Goal: Information Seeking & Learning: Learn about a topic

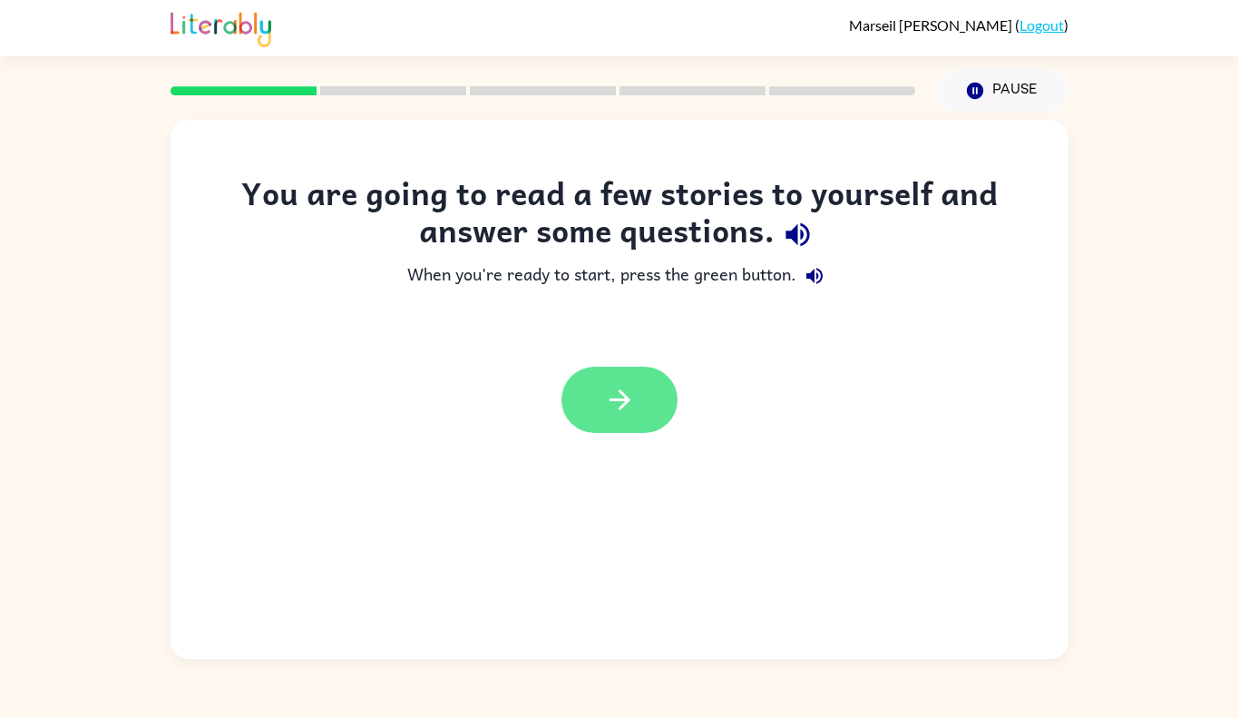
click at [654, 384] on button "button" at bounding box center [620, 400] width 116 height 66
click at [654, 388] on div at bounding box center [620, 400] width 116 height 66
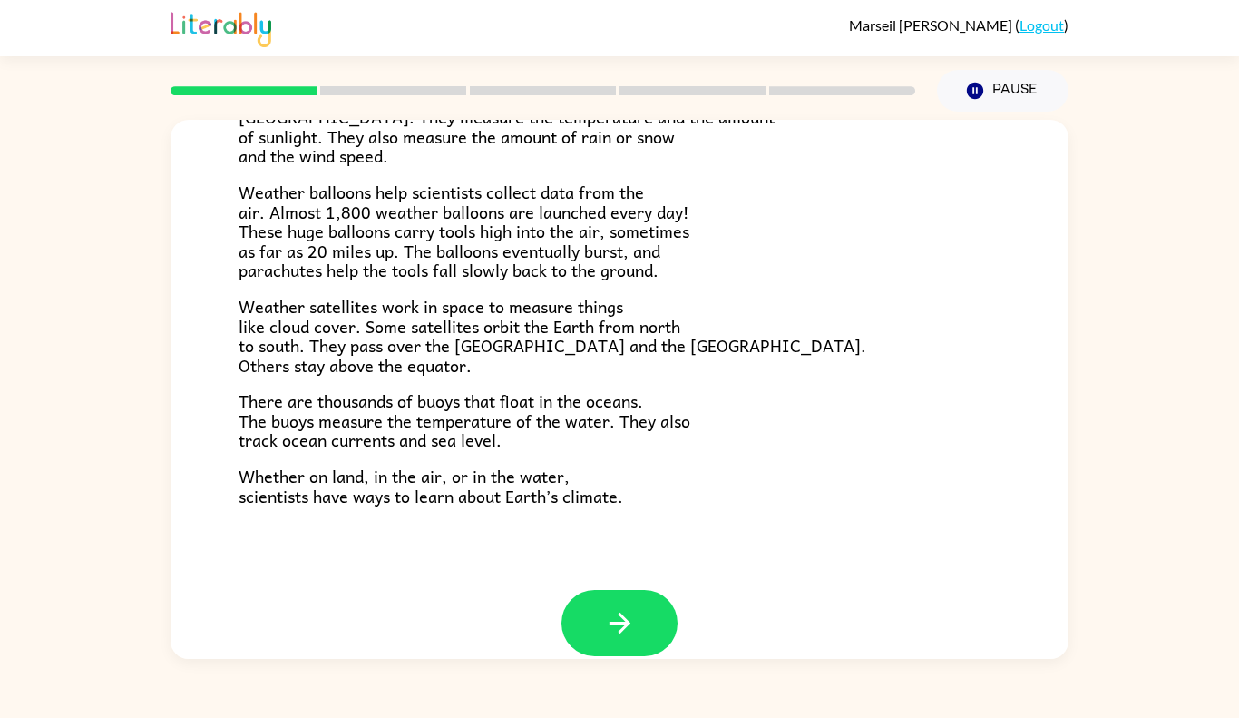
scroll to position [486, 0]
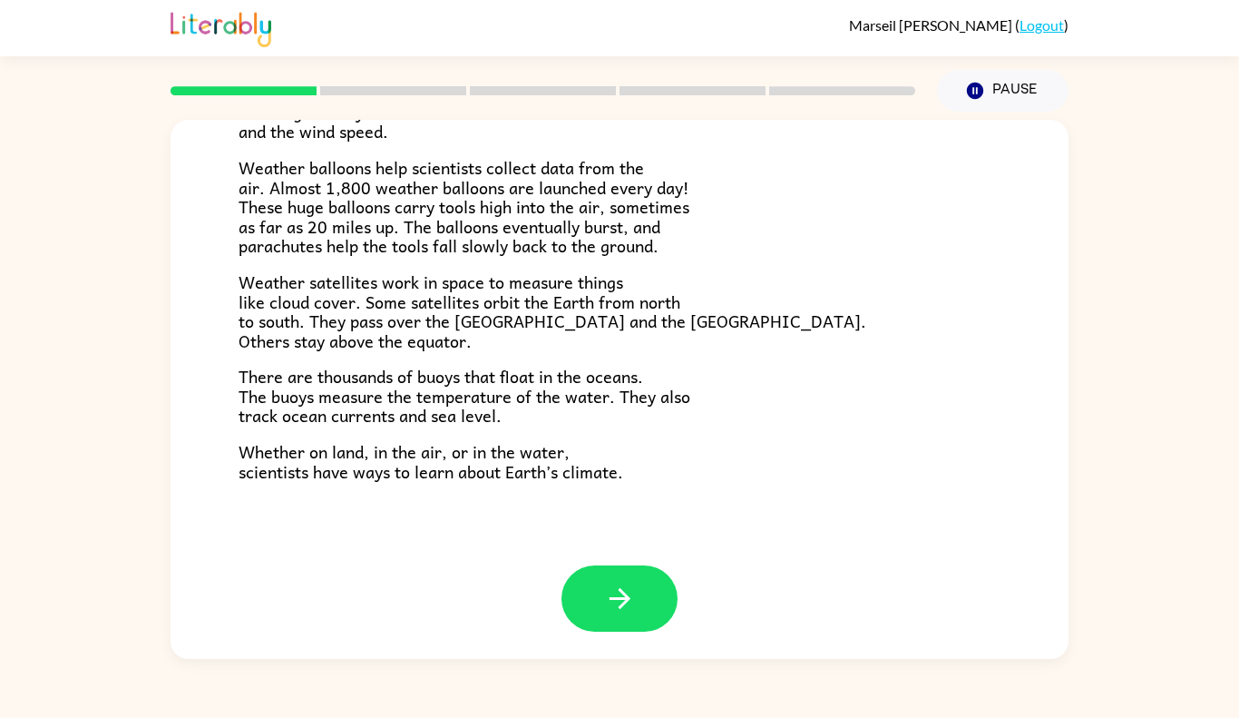
click at [634, 365] on span "There are thousands of buoys that float in the oceans. The buoys measure the te…" at bounding box center [465, 395] width 452 height 65
drag, startPoint x: 652, startPoint y: 582, endPoint x: 654, endPoint y: 553, distance: 28.2
click at [654, 553] on div "Climate Climate is the average of the weather conditions over all four seasons.…" at bounding box center [620, 389] width 898 height 539
click at [654, 553] on div "Climate Climate is the average of the weather conditions over all four seasons.…" at bounding box center [620, 99] width 898 height 932
click at [639, 605] on button "button" at bounding box center [620, 598] width 116 height 66
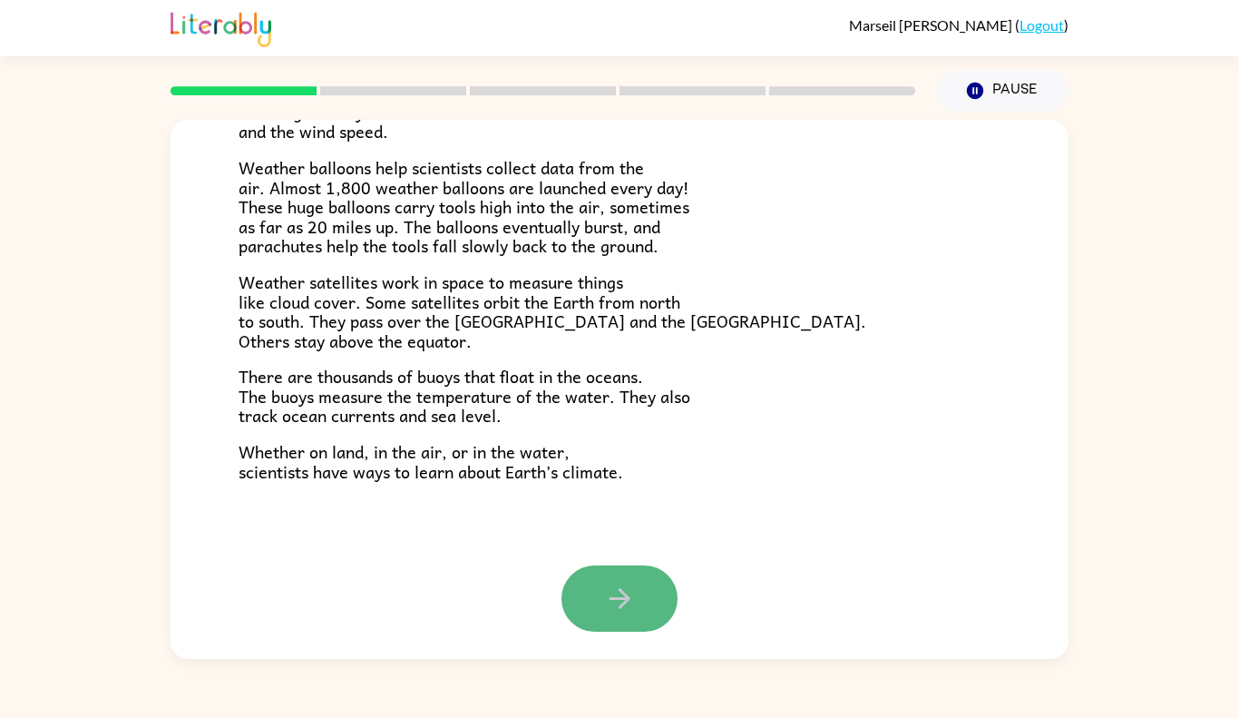
scroll to position [0, 0]
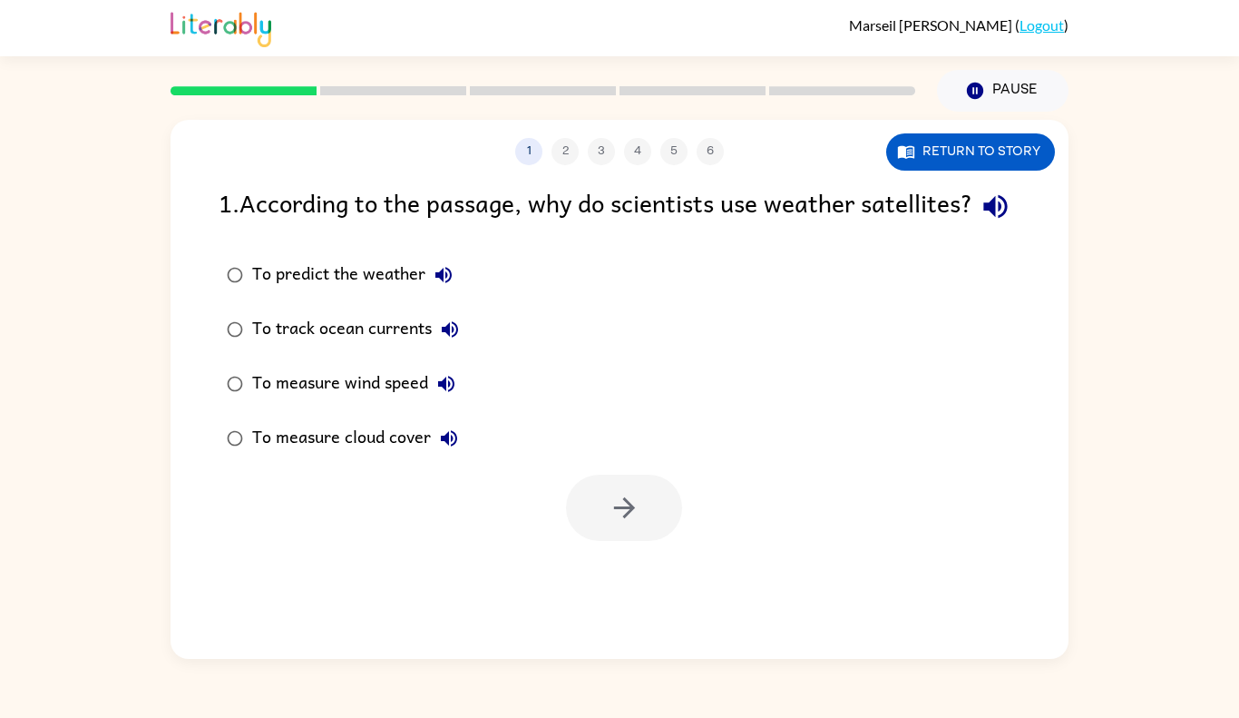
click at [408, 347] on div "To track ocean currents" at bounding box center [360, 329] width 216 height 36
click at [407, 402] on div "To measure wind speed" at bounding box center [358, 384] width 212 height 36
click at [599, 541] on button "button" at bounding box center [624, 507] width 116 height 66
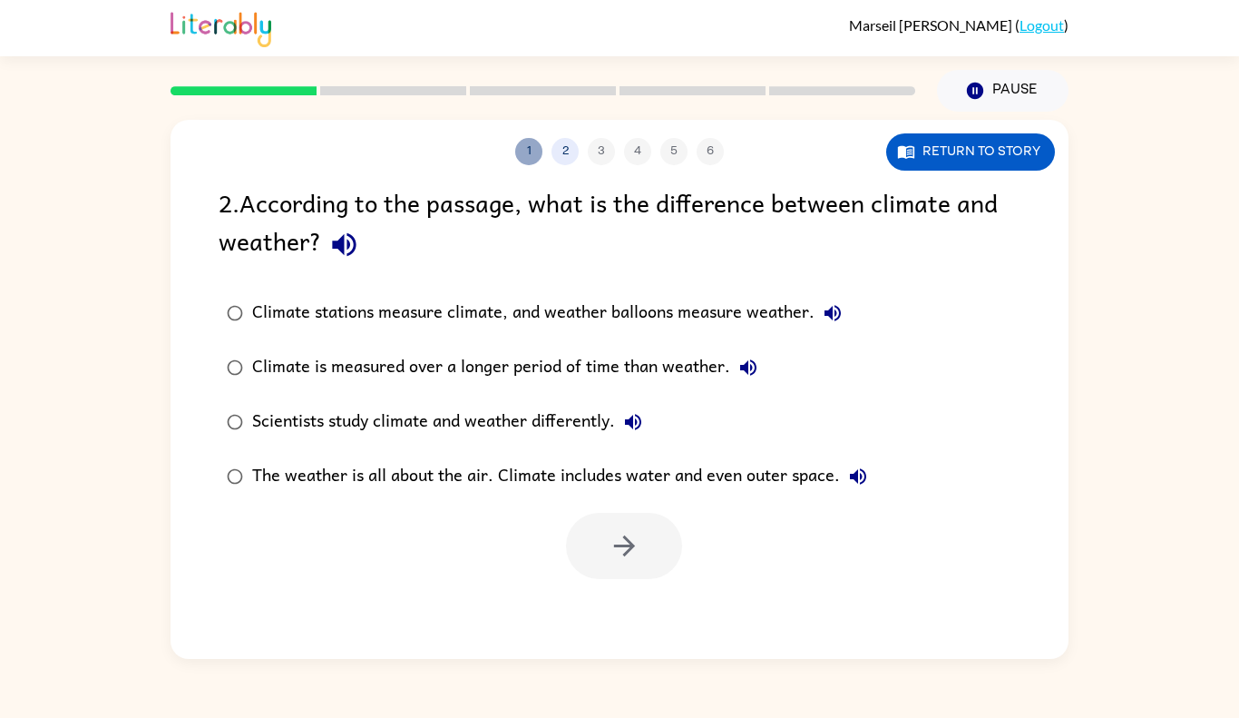
click at [533, 151] on button "1" at bounding box center [528, 151] width 27 height 27
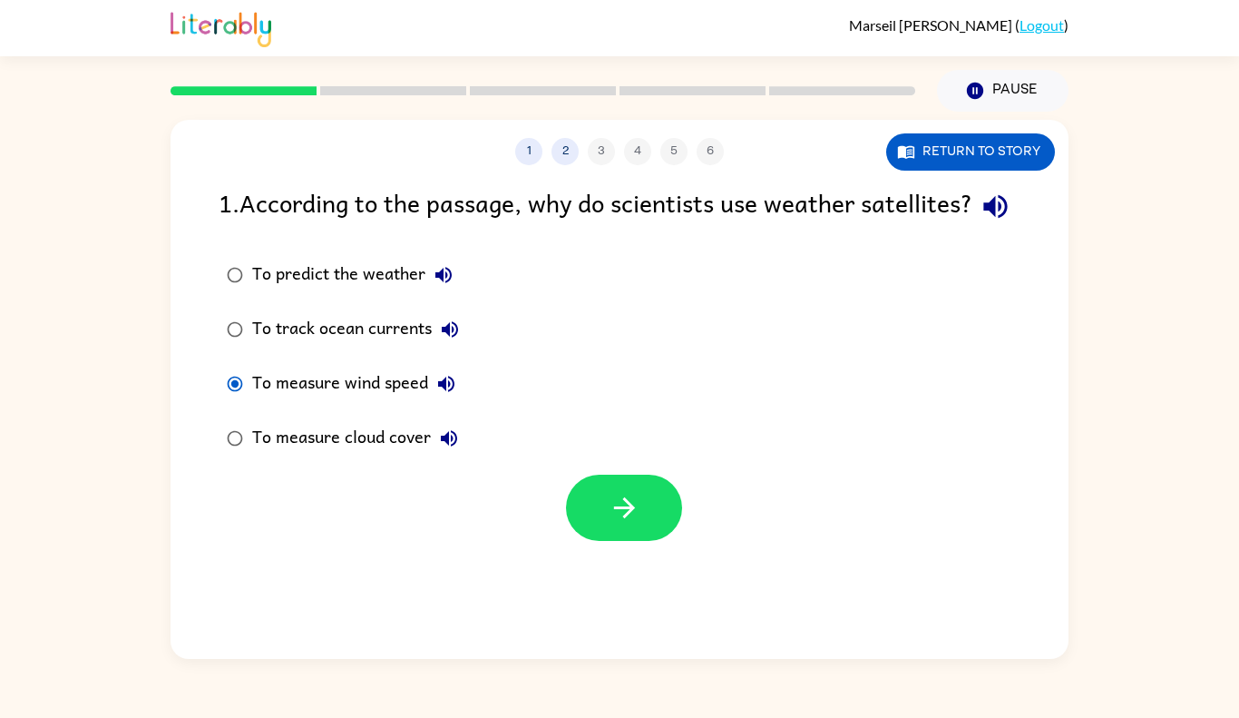
click at [305, 293] on div "To predict the weather" at bounding box center [357, 275] width 210 height 36
click at [635, 523] on icon "button" at bounding box center [625, 508] width 32 height 32
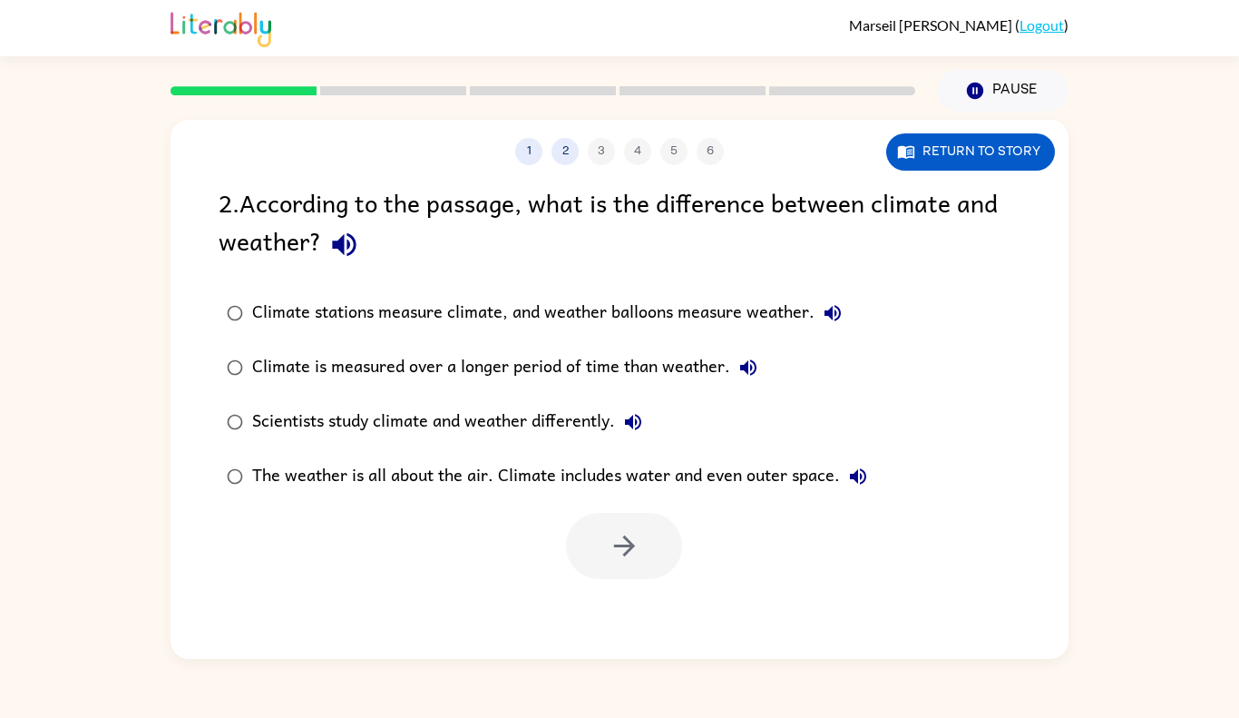
click at [462, 376] on div "Climate is measured over a longer period of time than weather." at bounding box center [509, 367] width 514 height 36
click at [623, 539] on icon "button" at bounding box center [625, 546] width 32 height 32
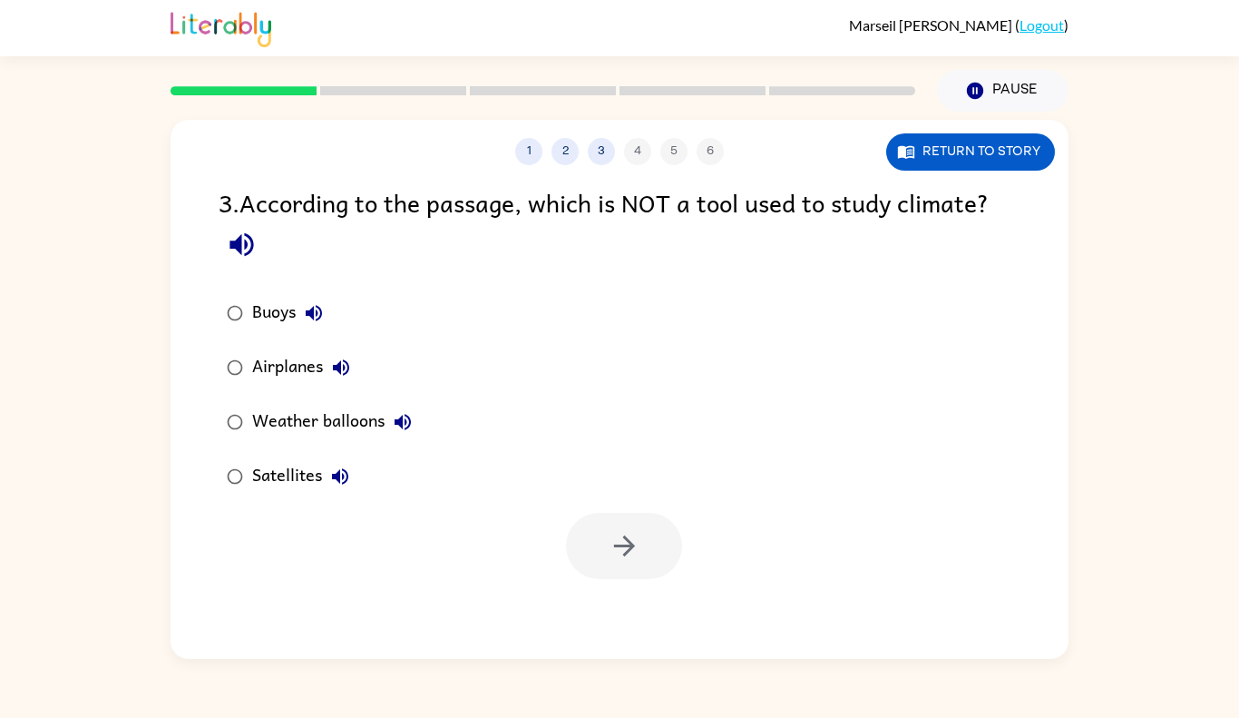
click at [299, 366] on div "Airplanes" at bounding box center [305, 367] width 107 height 36
click at [591, 547] on button "button" at bounding box center [624, 546] width 116 height 66
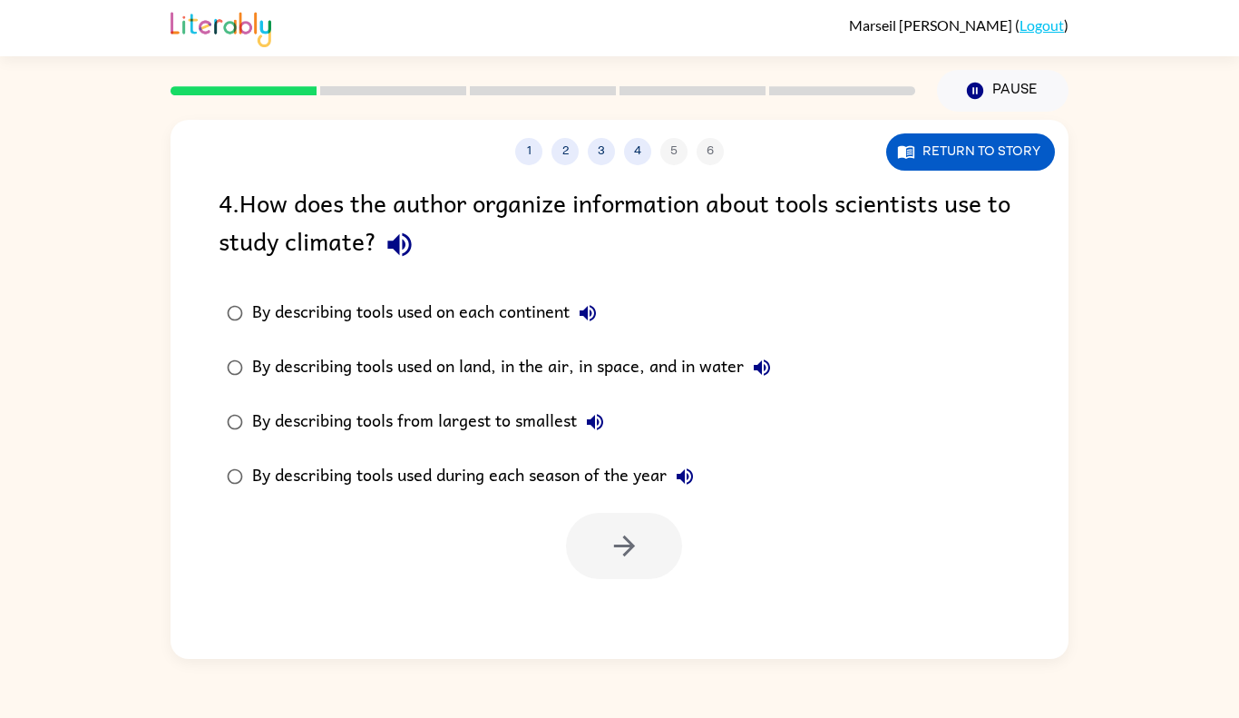
click at [533, 477] on div "By describing tools used during each season of the year" at bounding box center [477, 476] width 451 height 36
click at [627, 564] on button "button" at bounding box center [624, 546] width 116 height 66
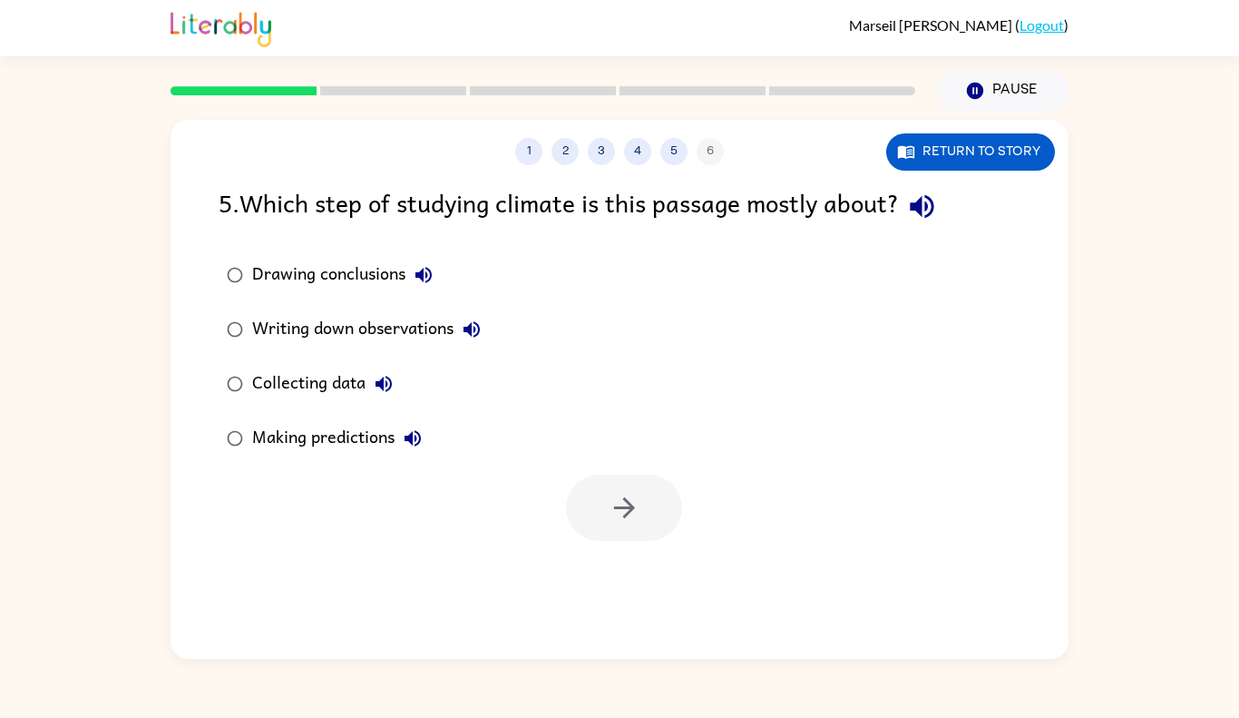
click at [335, 381] on div "Collecting data" at bounding box center [327, 384] width 150 height 36
click at [627, 508] on icon "button" at bounding box center [623, 507] width 21 height 21
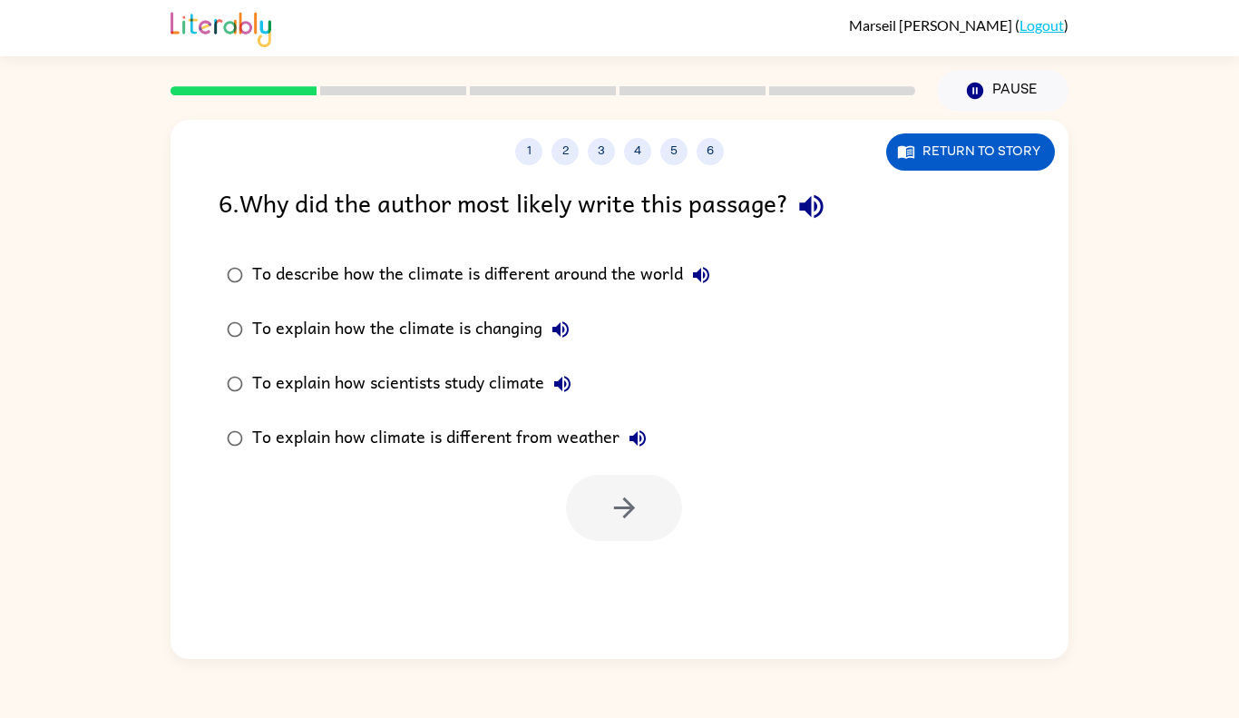
click at [490, 311] on div "To explain how the climate is changing" at bounding box center [415, 329] width 327 height 36
click at [591, 526] on button "button" at bounding box center [624, 507] width 116 height 66
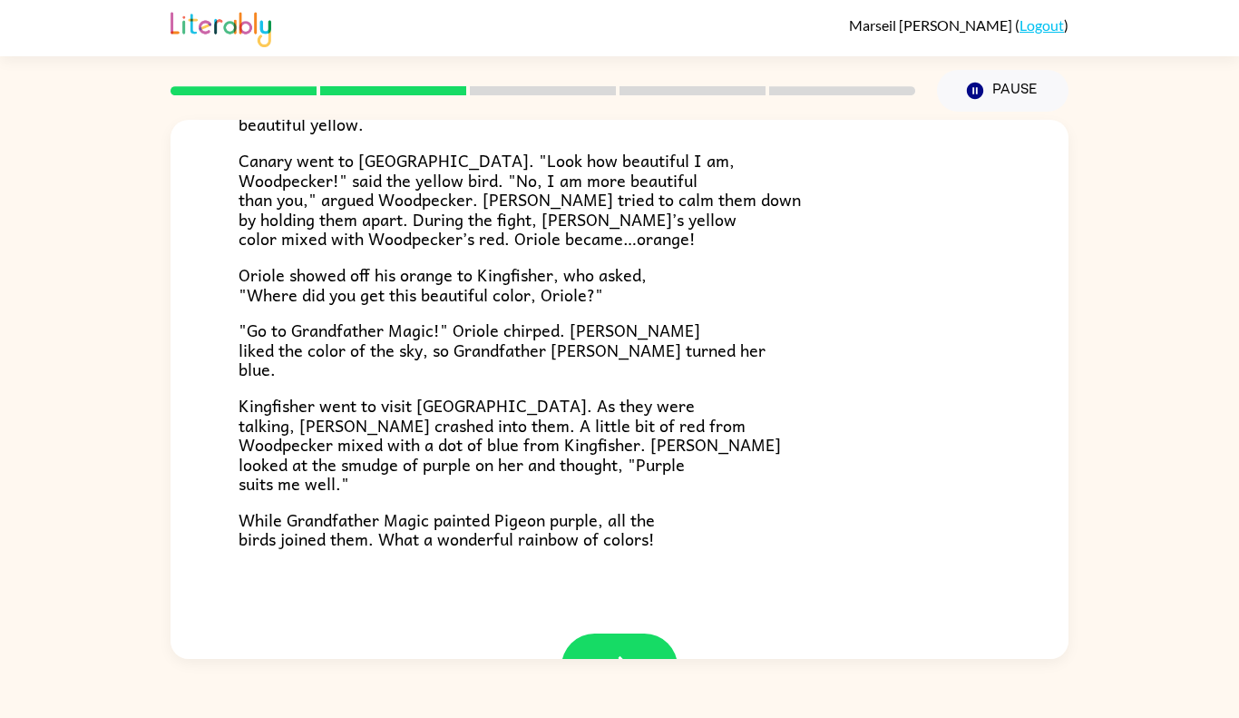
scroll to position [447, 0]
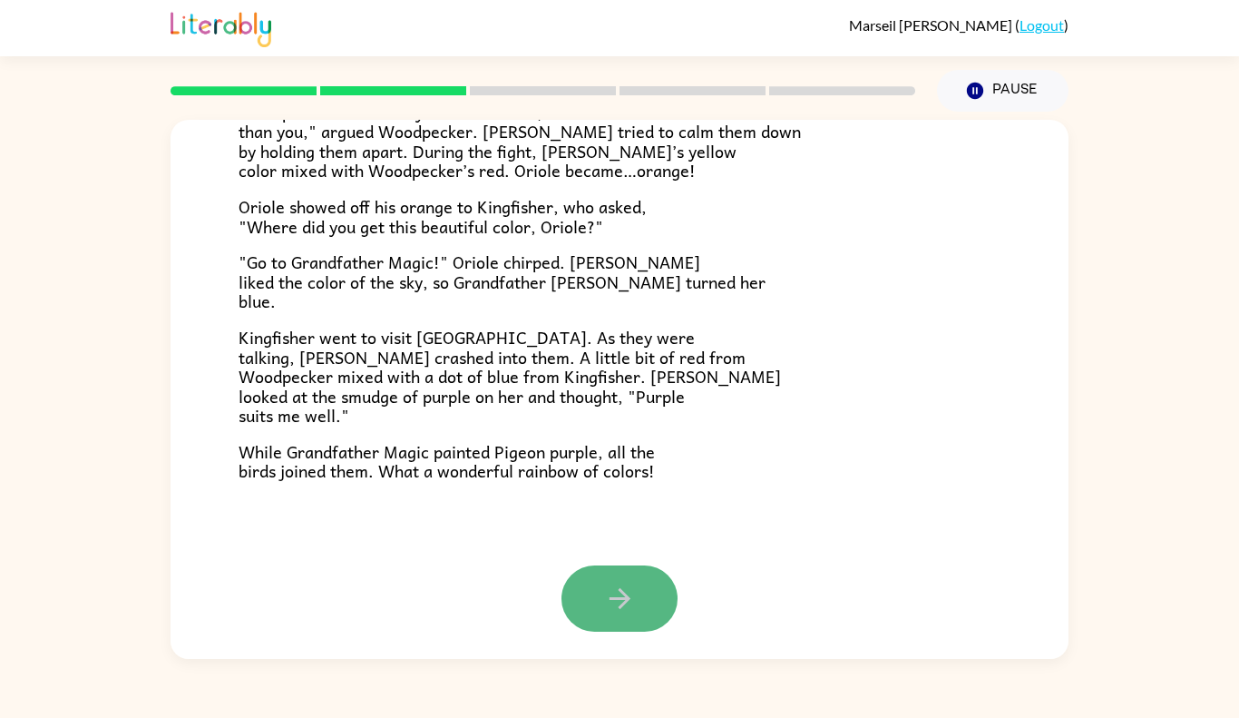
click at [588, 588] on button "button" at bounding box center [620, 598] width 116 height 66
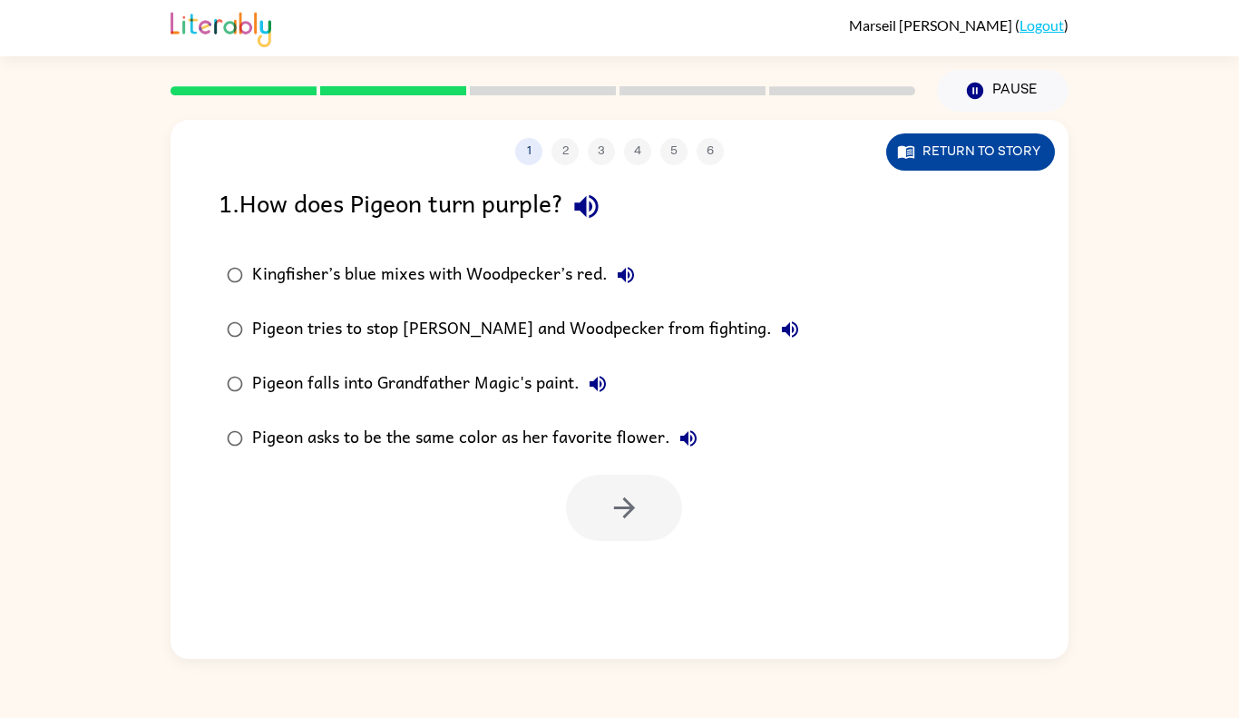
click at [974, 155] on button "Return to story" at bounding box center [970, 151] width 169 height 37
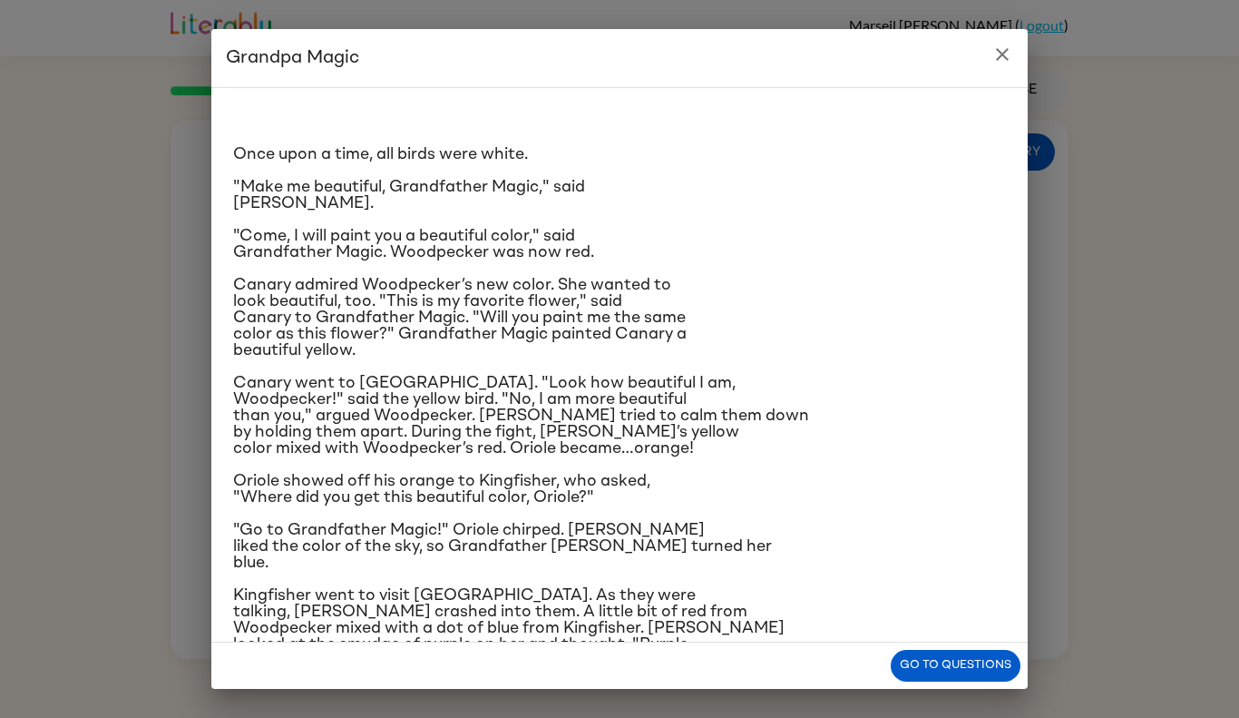
scroll to position [107, 0]
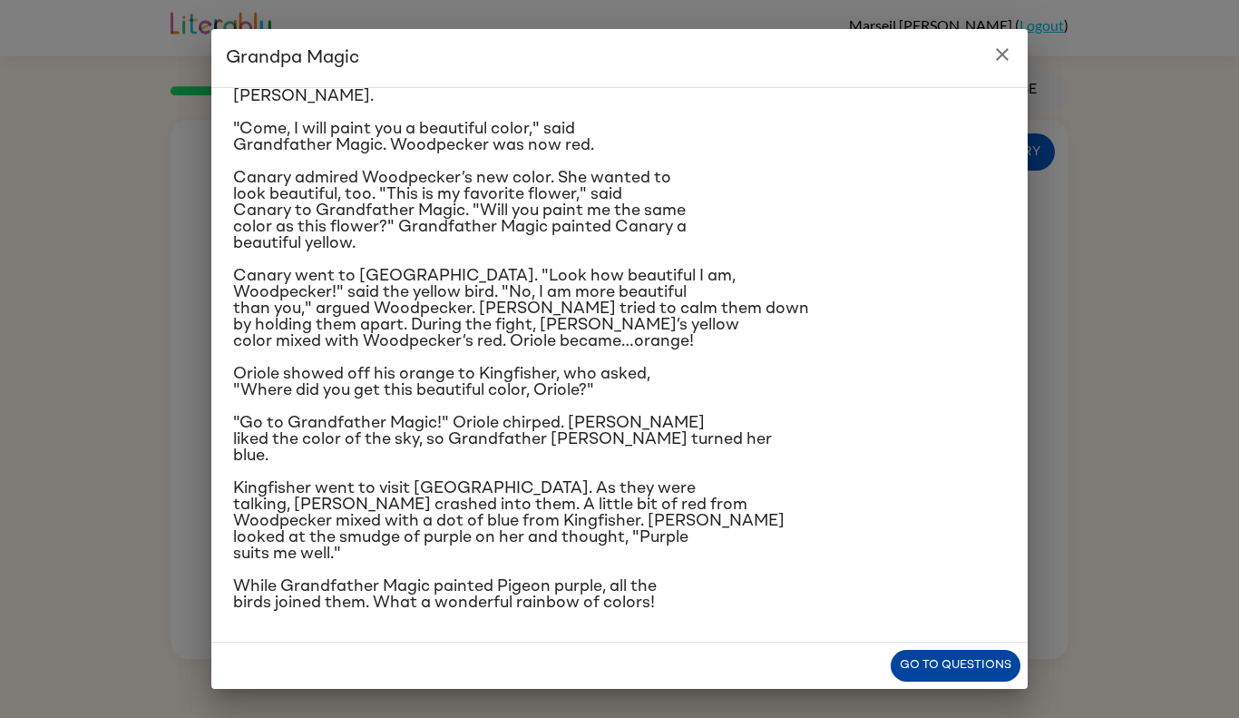
click at [899, 659] on button "Go to questions" at bounding box center [956, 666] width 130 height 32
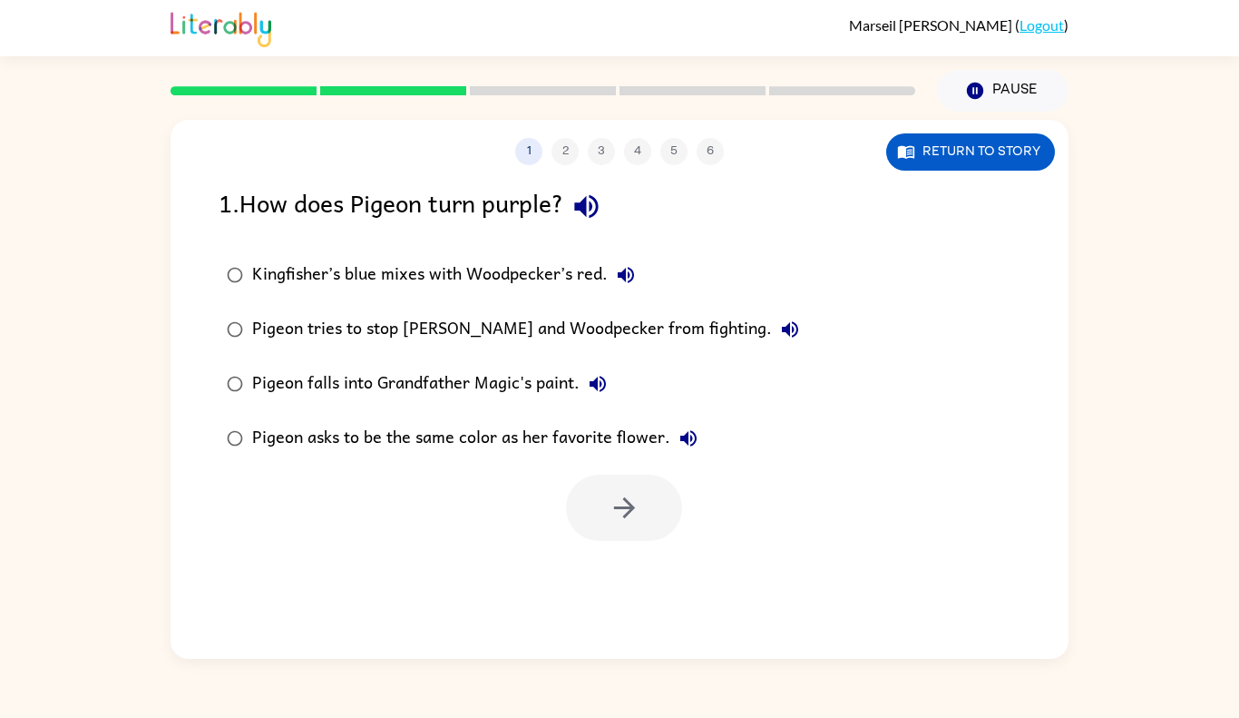
click at [452, 425] on div "Pigeon asks to be the same color as her favorite flower." at bounding box center [479, 438] width 455 height 36
click at [620, 498] on icon "button" at bounding box center [625, 508] width 32 height 32
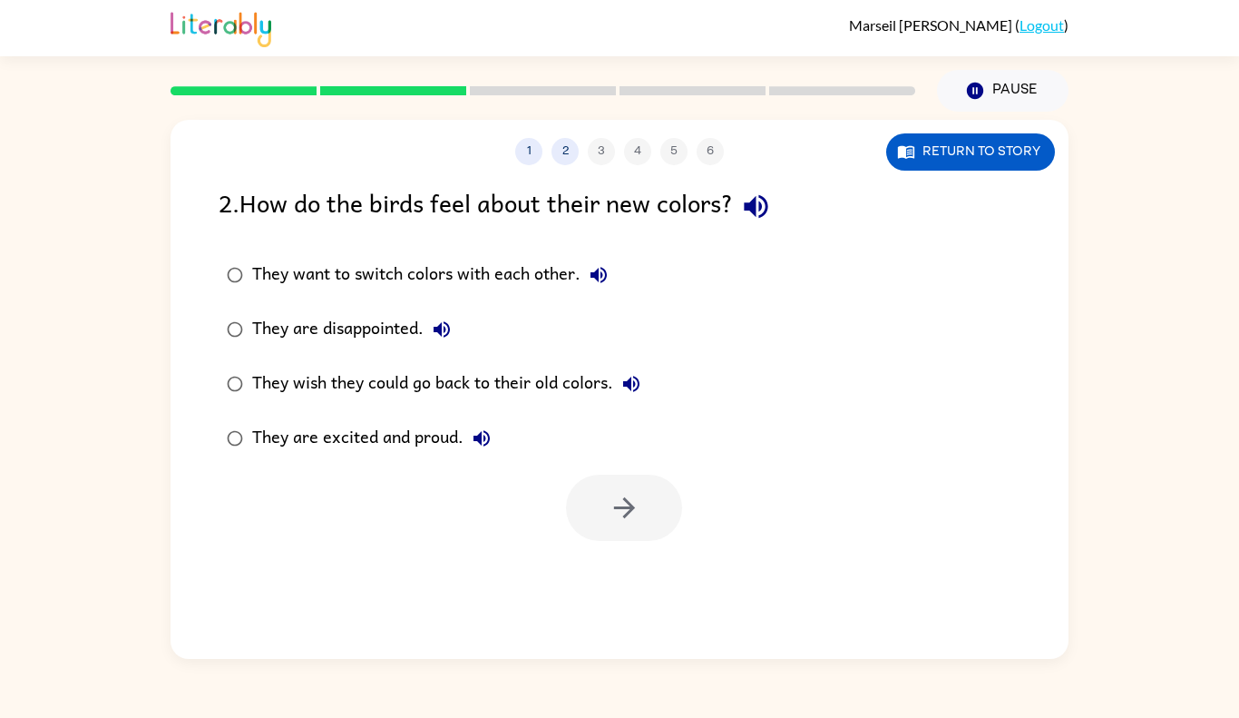
click at [358, 388] on div "They wish they could go back to their old colors." at bounding box center [450, 384] width 397 height 36
click at [367, 422] on div "They are excited and proud." at bounding box center [376, 438] width 248 height 36
click at [582, 497] on button "button" at bounding box center [624, 507] width 116 height 66
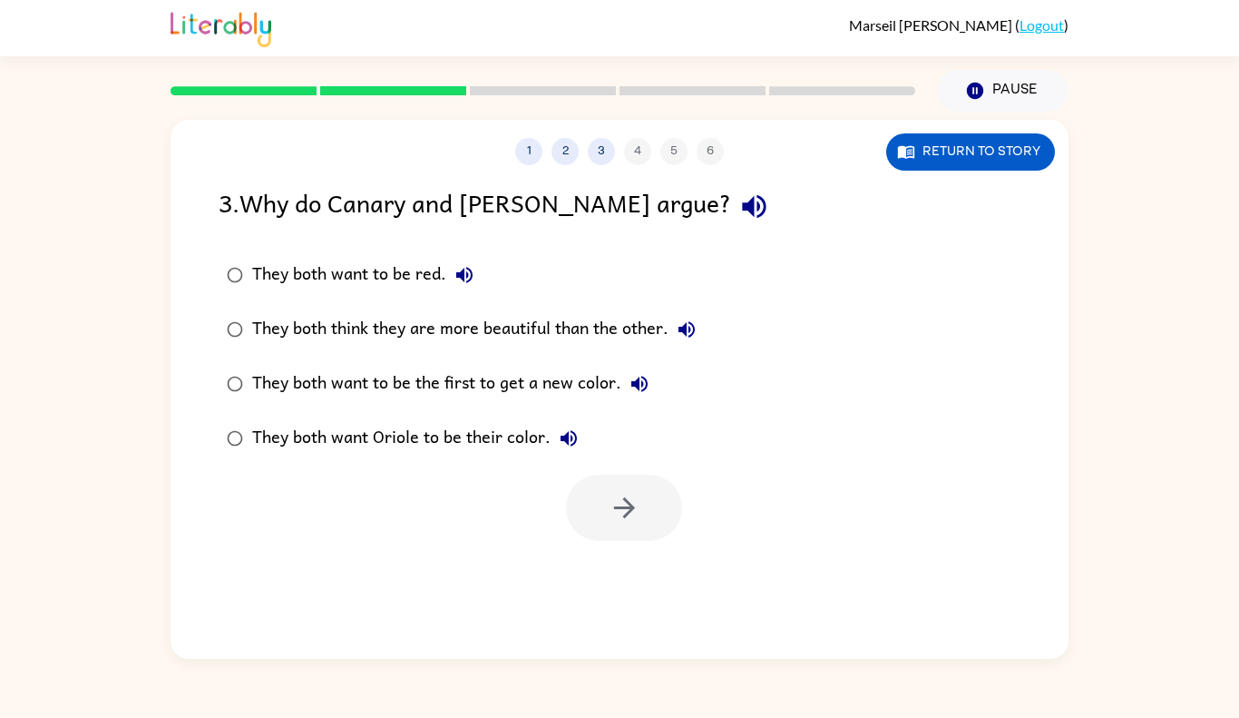
click at [558, 339] on div "They both think they are more beautiful than the other." at bounding box center [478, 329] width 453 height 36
click at [609, 493] on icon "button" at bounding box center [625, 508] width 32 height 32
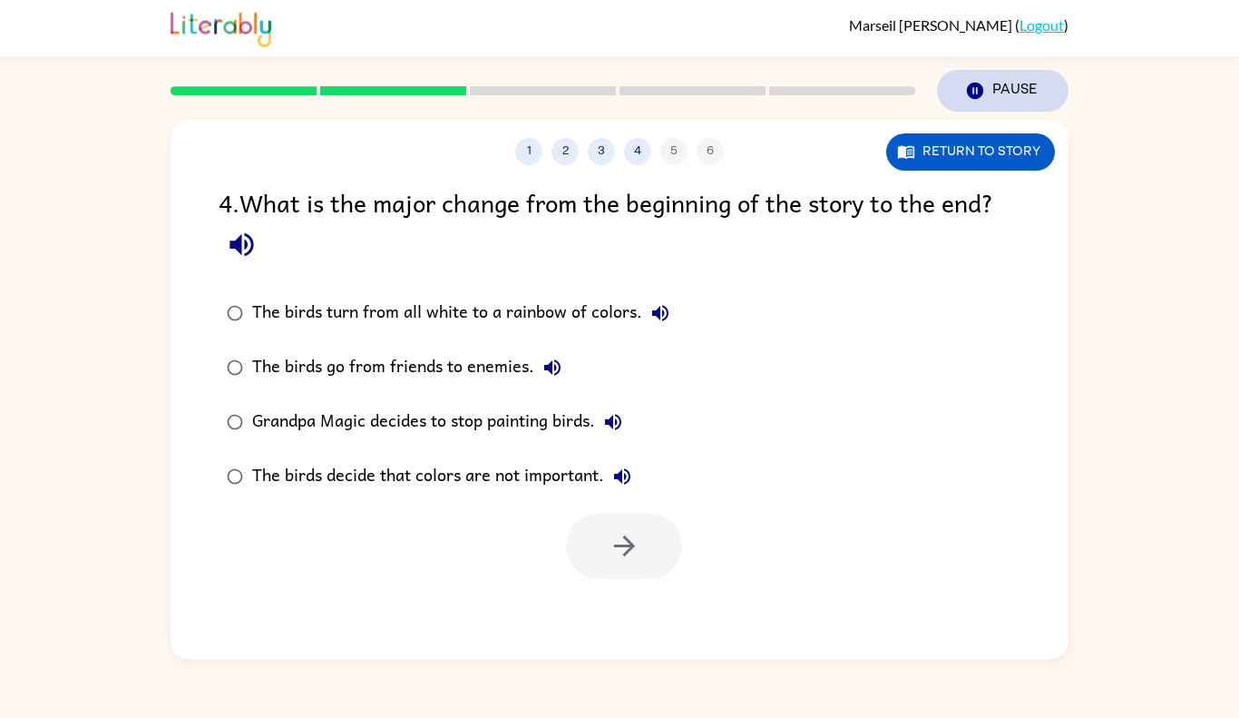
click at [995, 93] on button "Pause Pause" at bounding box center [1003, 91] width 132 height 42
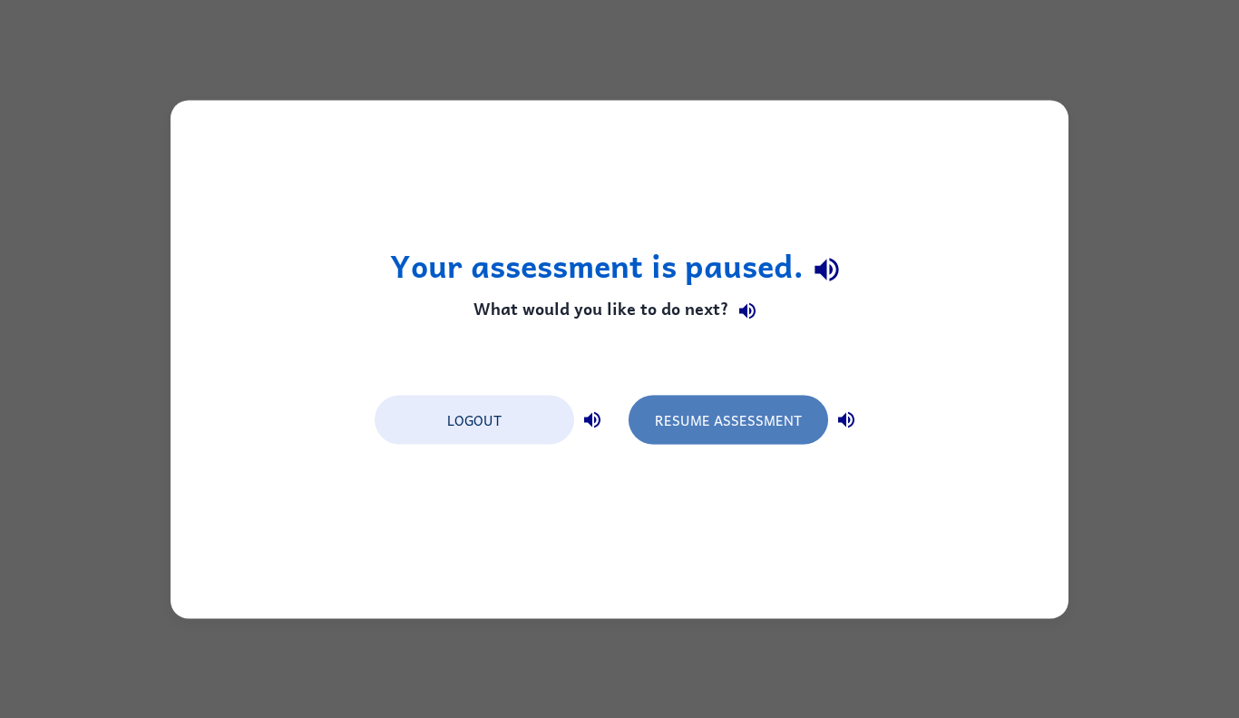
click at [716, 410] on button "Resume Assessment" at bounding box center [729, 419] width 200 height 49
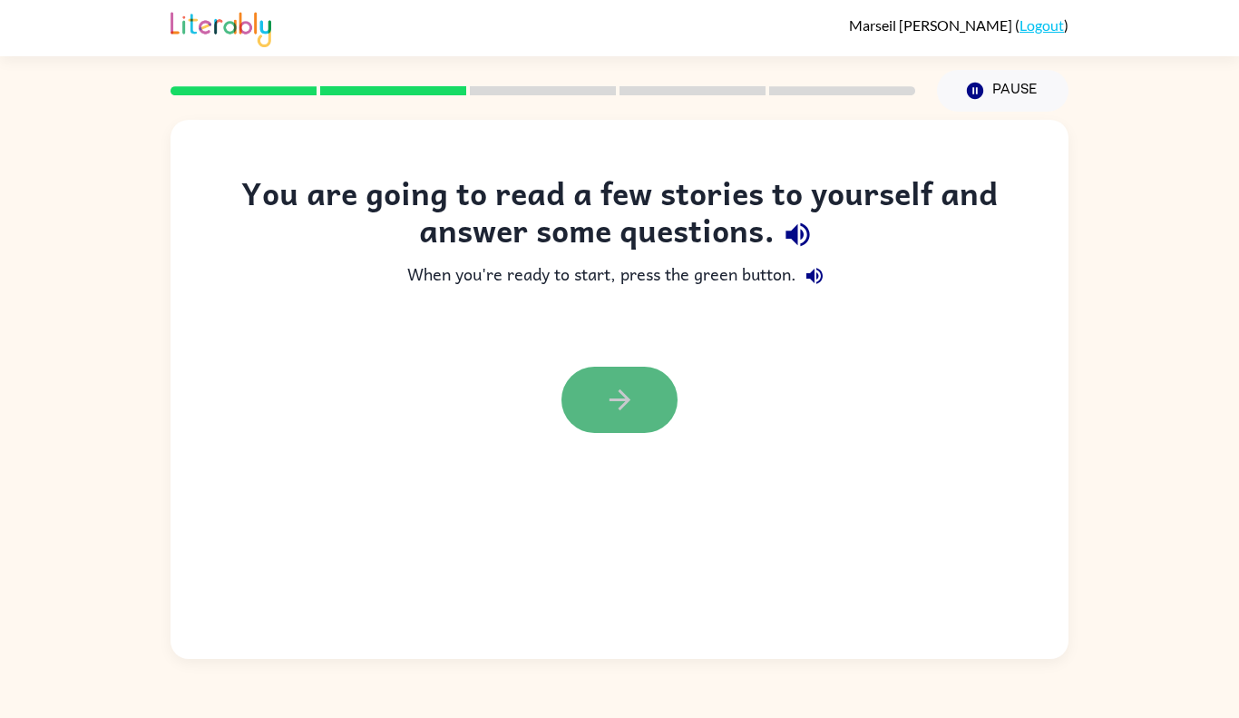
click at [614, 382] on button "button" at bounding box center [620, 400] width 116 height 66
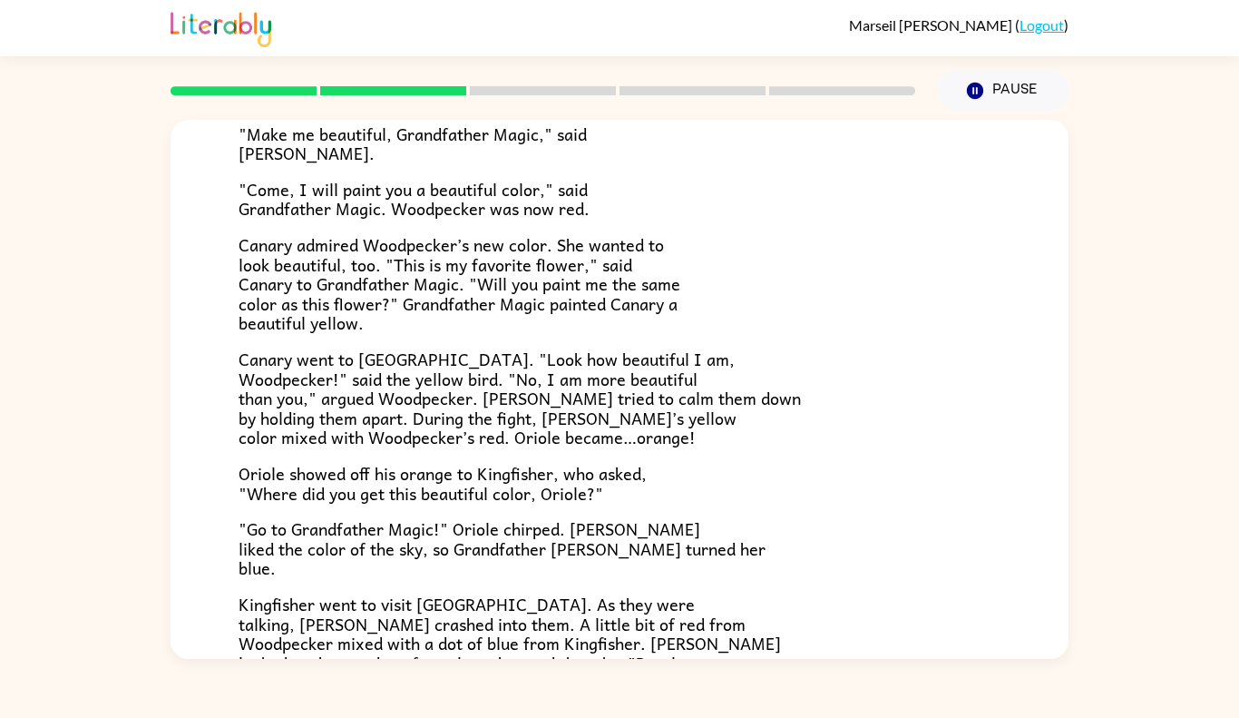
scroll to position [447, 0]
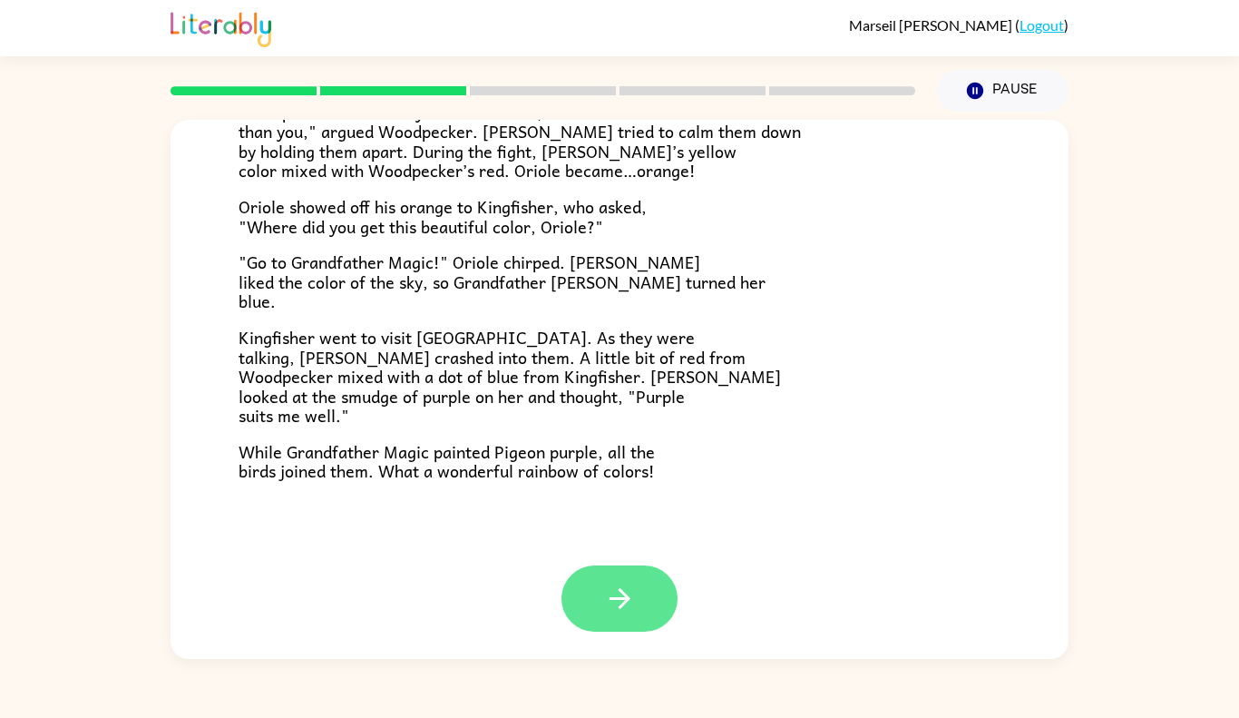
click at [595, 620] on button "button" at bounding box center [620, 598] width 116 height 66
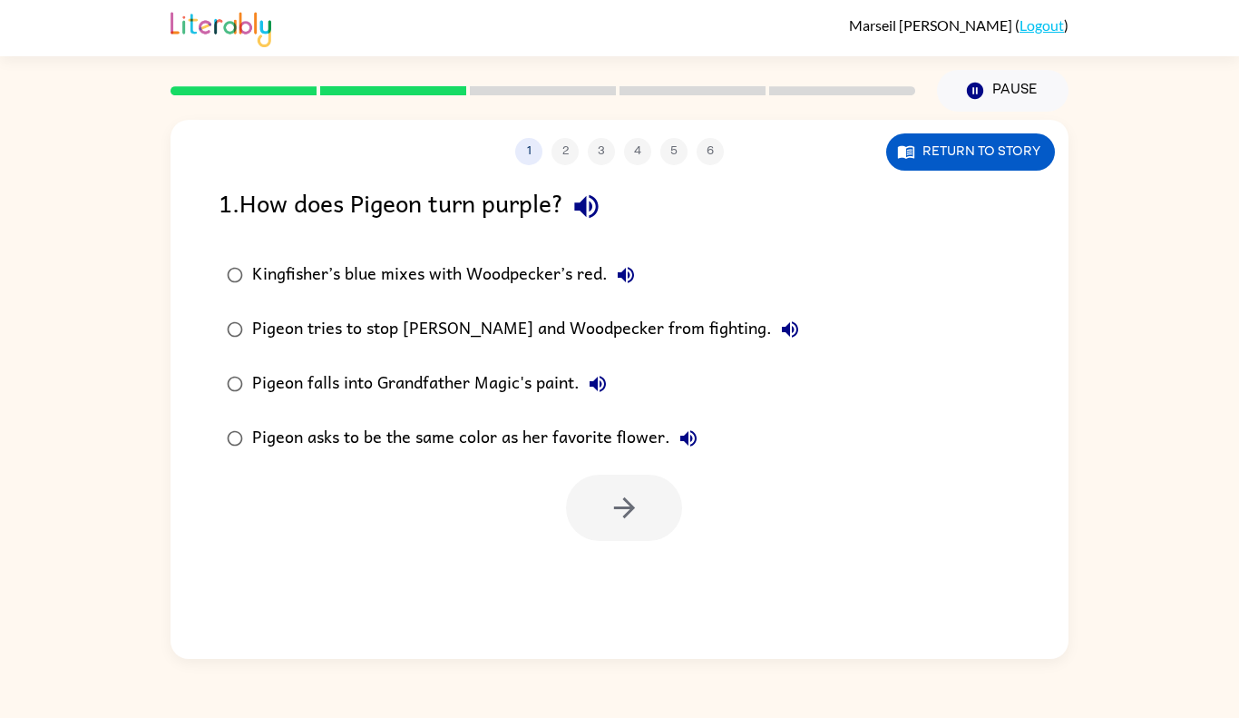
click at [318, 433] on div "Pigeon asks to be the same color as her favorite flower." at bounding box center [479, 438] width 455 height 36
click at [618, 511] on icon "button" at bounding box center [625, 508] width 32 height 32
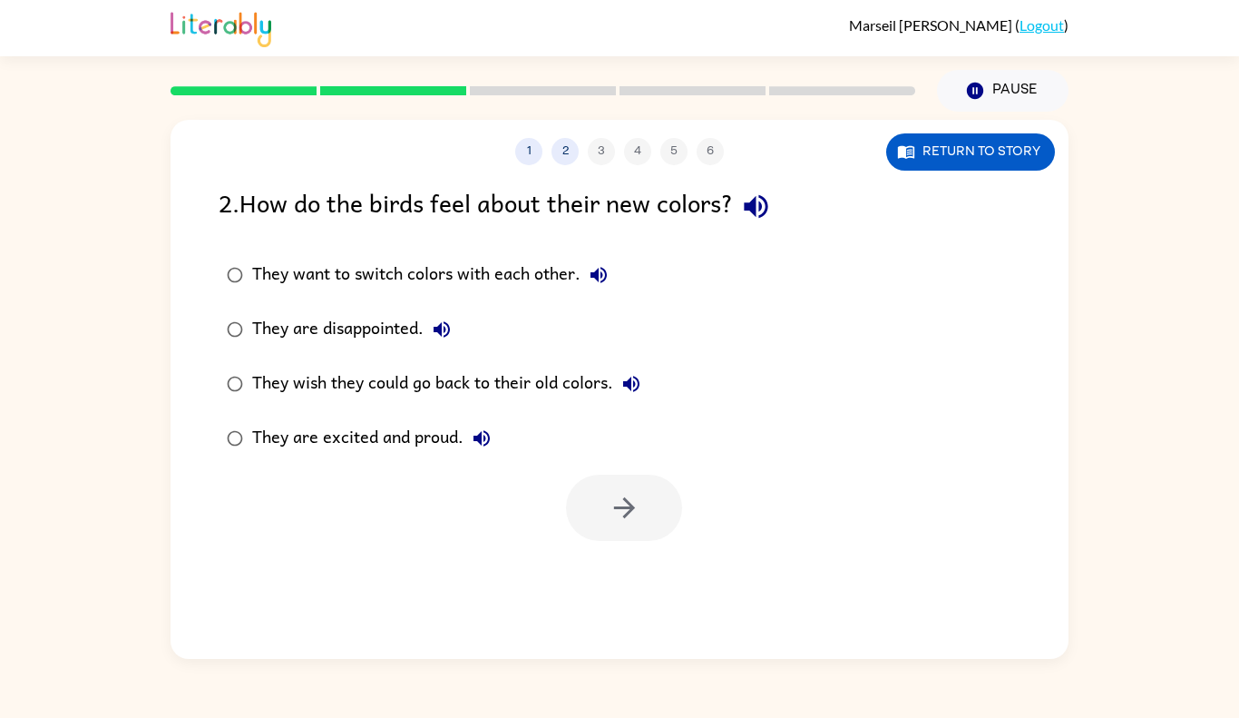
click at [397, 438] on div "They are excited and proud." at bounding box center [376, 438] width 248 height 36
click at [651, 528] on button "button" at bounding box center [624, 507] width 116 height 66
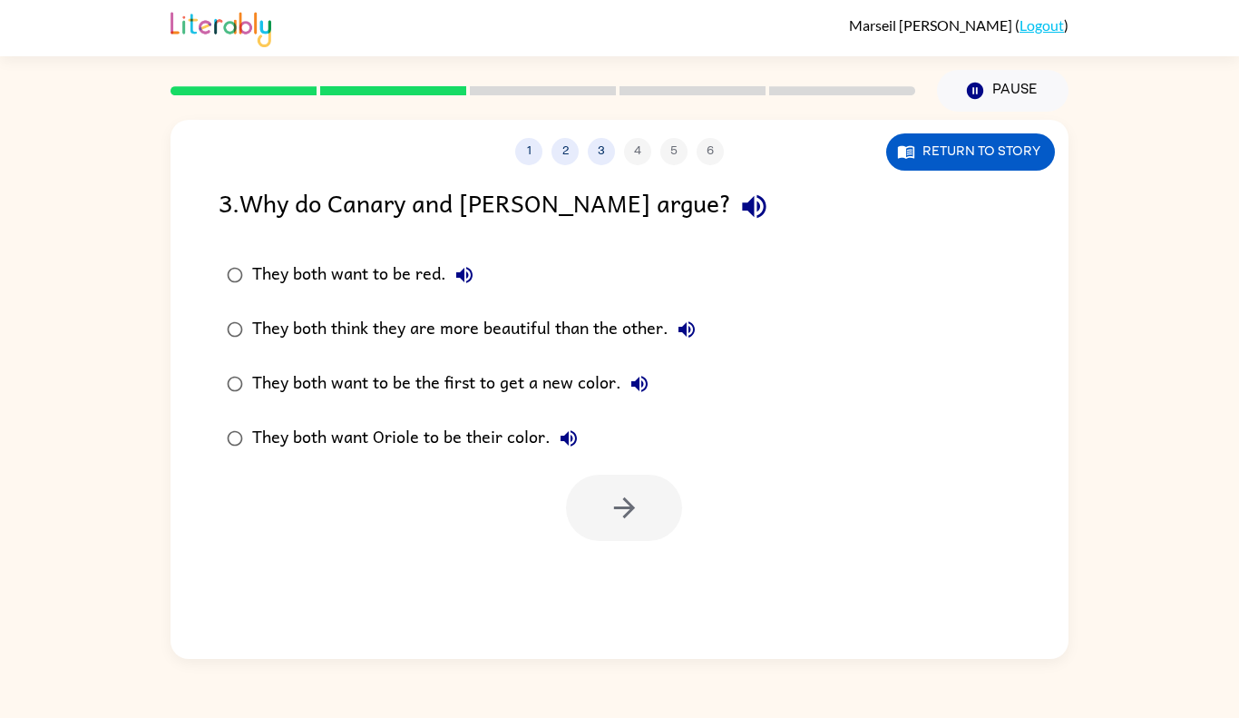
click at [343, 329] on div "They both think they are more beautiful than the other." at bounding box center [478, 329] width 453 height 36
click at [657, 511] on button "button" at bounding box center [624, 507] width 116 height 66
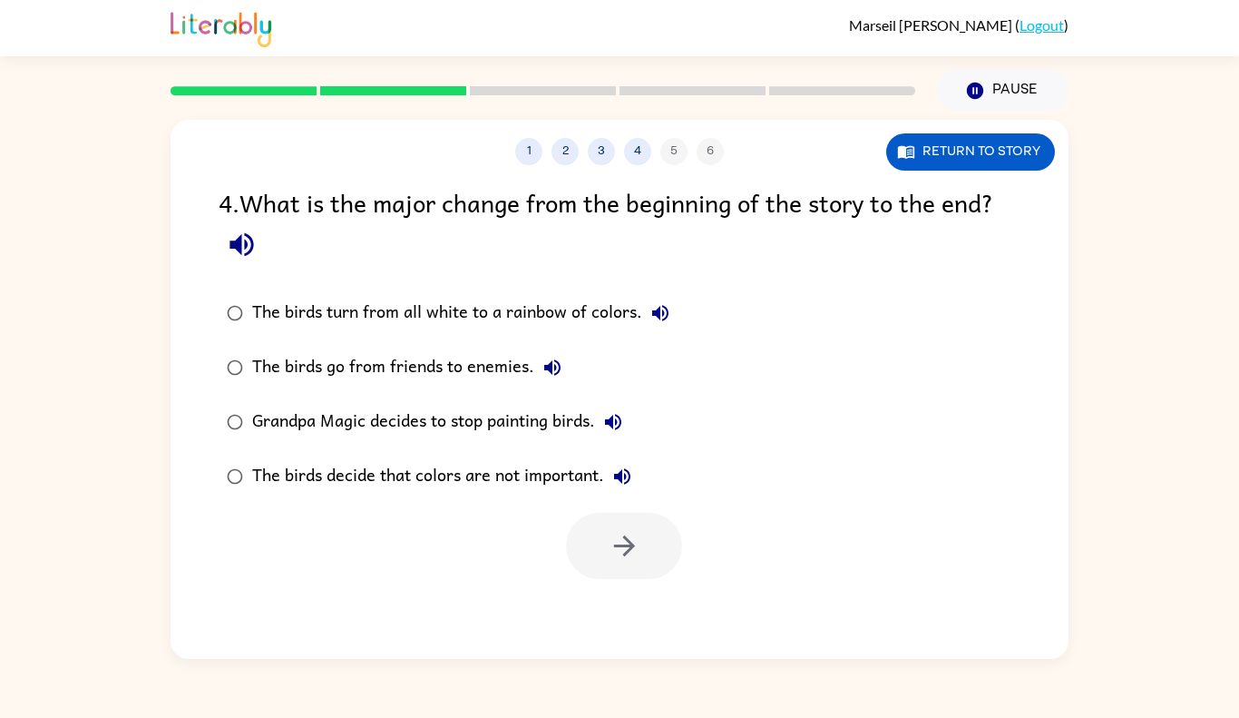
click at [526, 461] on div "The birds decide that colors are not important." at bounding box center [446, 476] width 388 height 36
click at [409, 320] on div "The birds turn from all white to a rainbow of colors." at bounding box center [465, 313] width 426 height 36
click at [623, 551] on icon "button" at bounding box center [625, 546] width 32 height 32
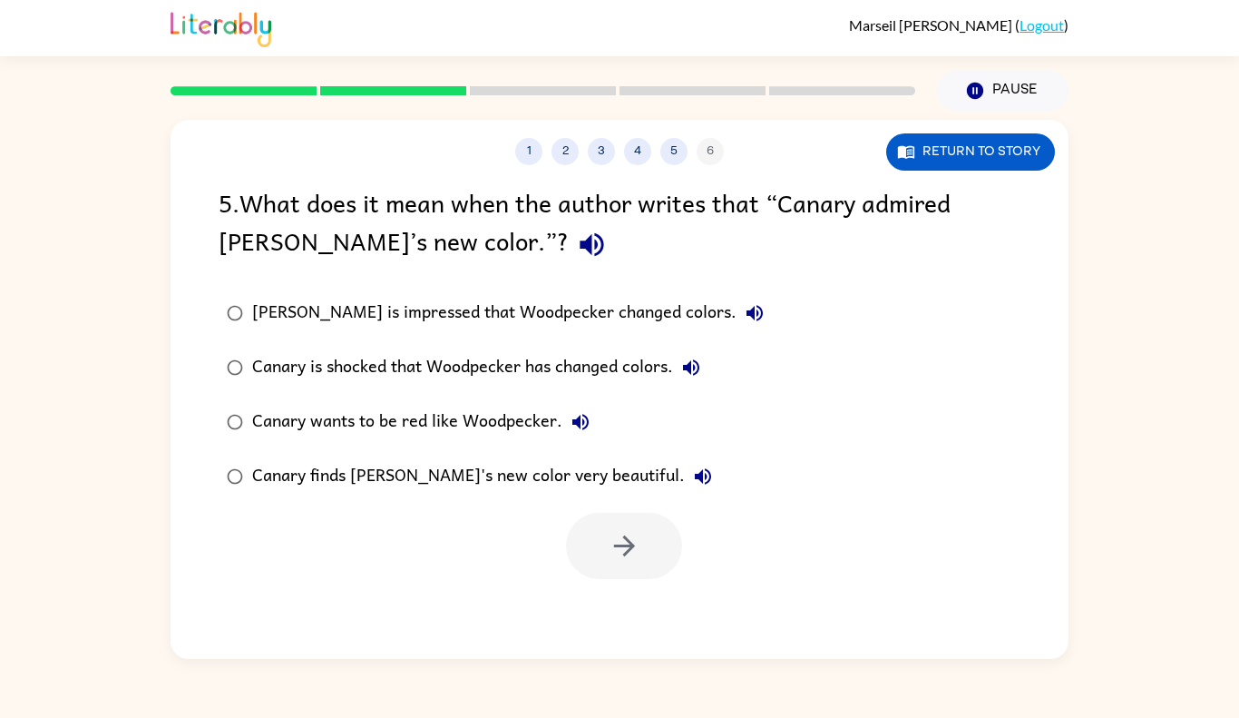
click at [552, 488] on div "Canary finds [PERSON_NAME]'s new color very beautiful." at bounding box center [486, 476] width 469 height 36
click at [637, 552] on icon "button" at bounding box center [625, 546] width 32 height 32
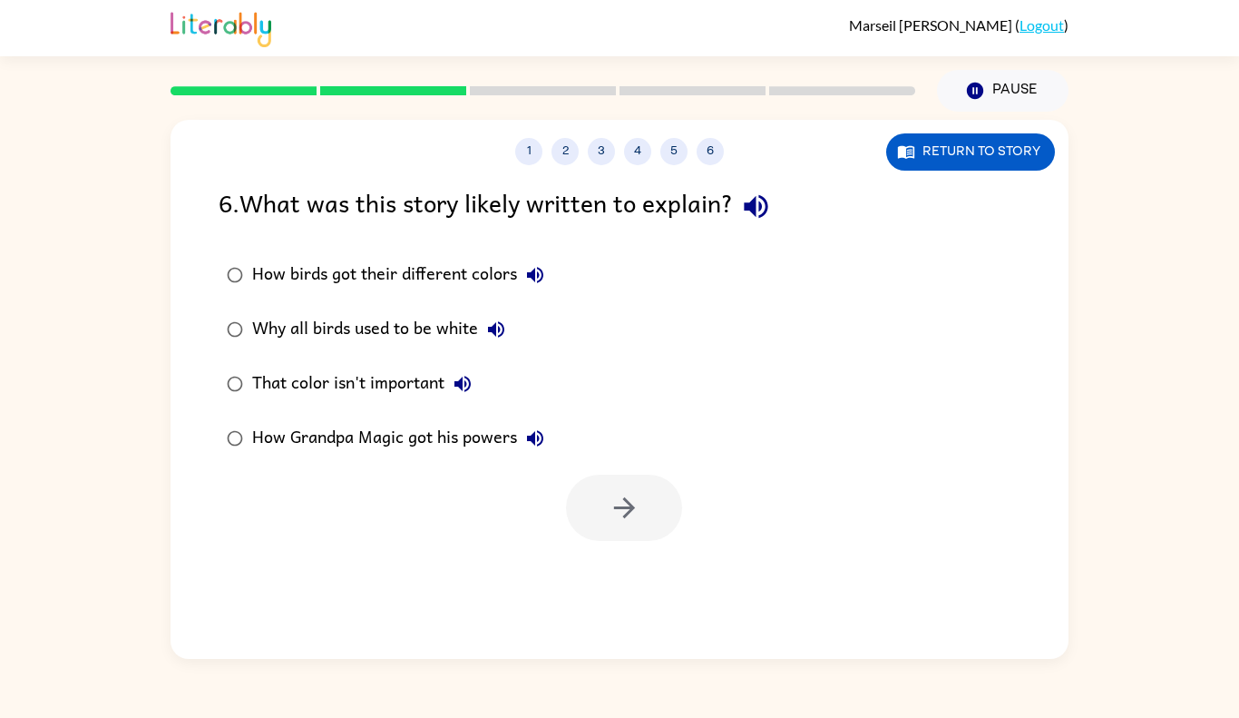
click at [639, 482] on div at bounding box center [624, 507] width 116 height 66
click at [437, 377] on div "That color isn't important" at bounding box center [366, 384] width 229 height 36
click at [611, 509] on icon "button" at bounding box center [625, 508] width 32 height 32
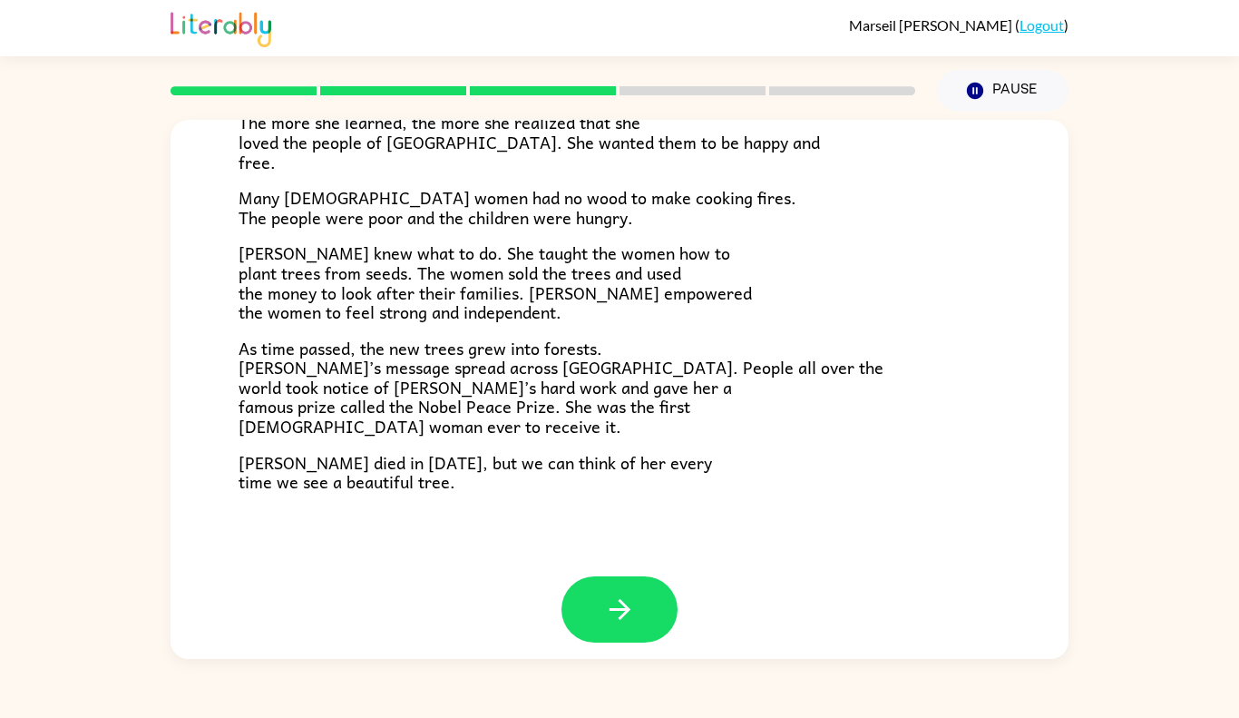
scroll to position [480, 0]
click at [590, 577] on button "button" at bounding box center [620, 608] width 116 height 66
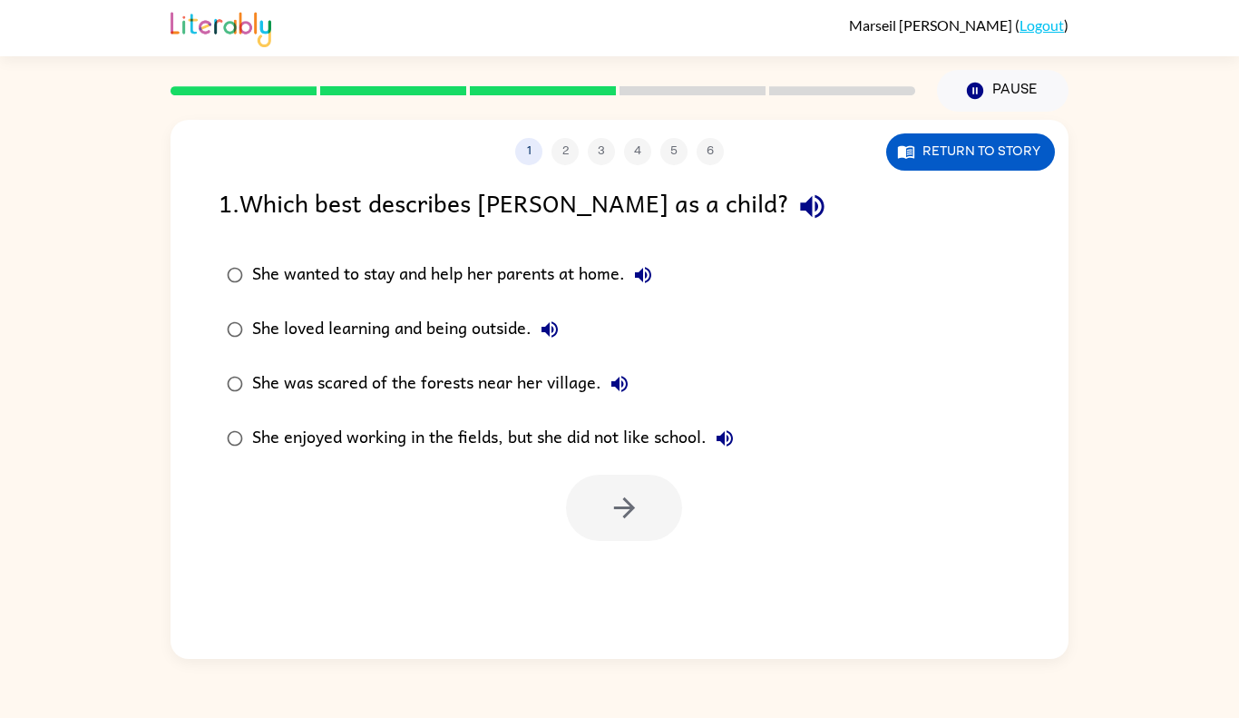
scroll to position [0, 0]
click at [289, 325] on div "She loved learning and being outside." at bounding box center [410, 329] width 316 height 36
click at [591, 482] on button "button" at bounding box center [624, 507] width 116 height 66
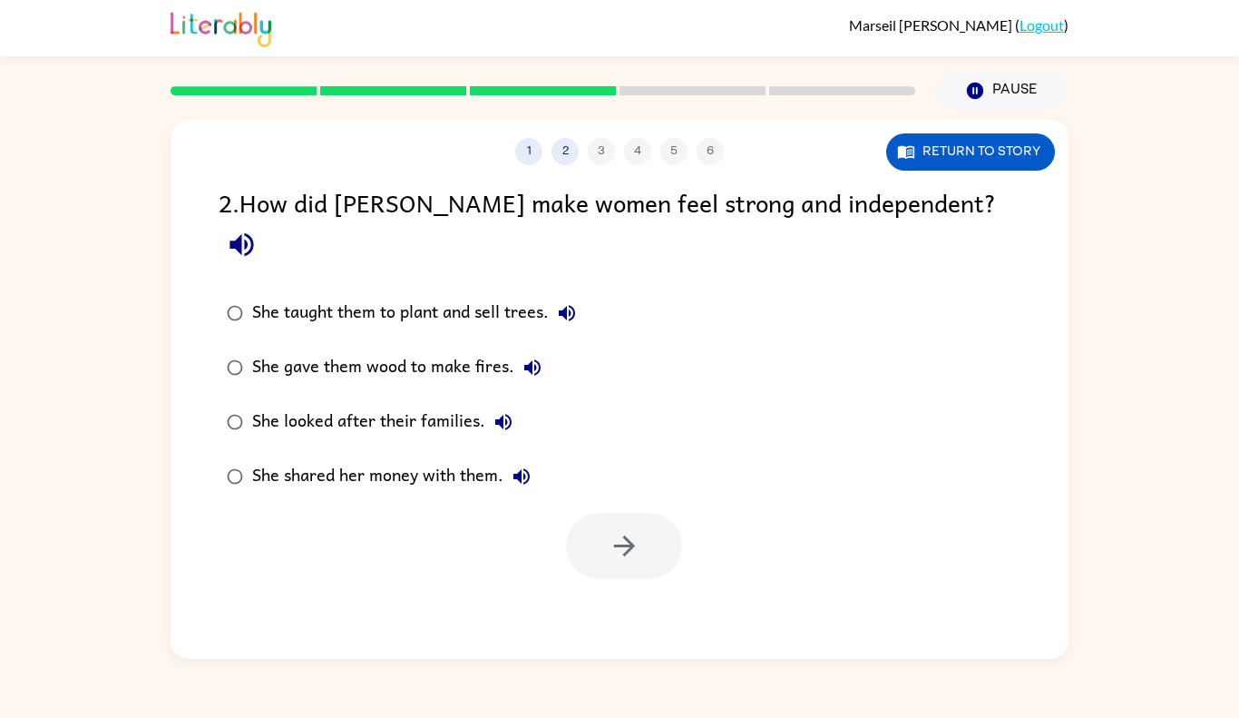
click at [591, 513] on div at bounding box center [624, 546] width 116 height 66
click at [955, 161] on button "Return to story" at bounding box center [970, 151] width 169 height 37
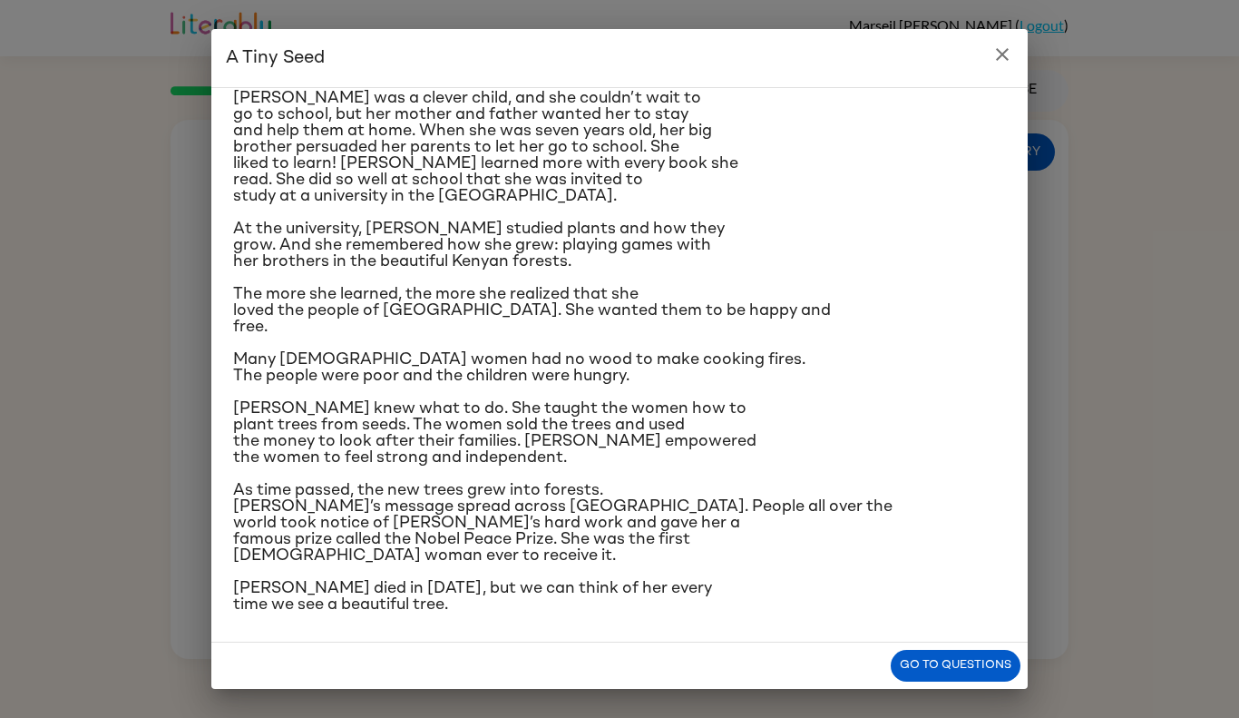
scroll to position [137, 0]
click at [996, 62] on icon "close" at bounding box center [1003, 55] width 22 height 22
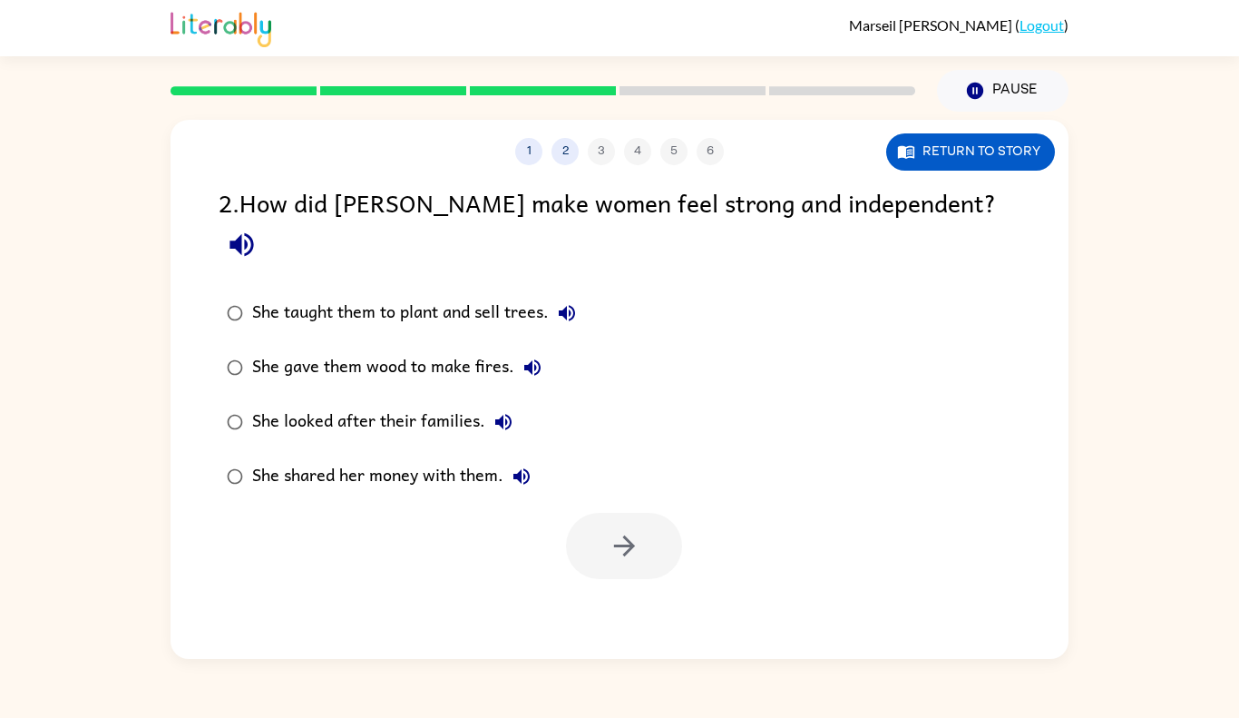
click at [391, 349] on div "She gave them wood to make fires." at bounding box center [401, 367] width 298 height 36
click at [587, 513] on button "button" at bounding box center [624, 546] width 116 height 66
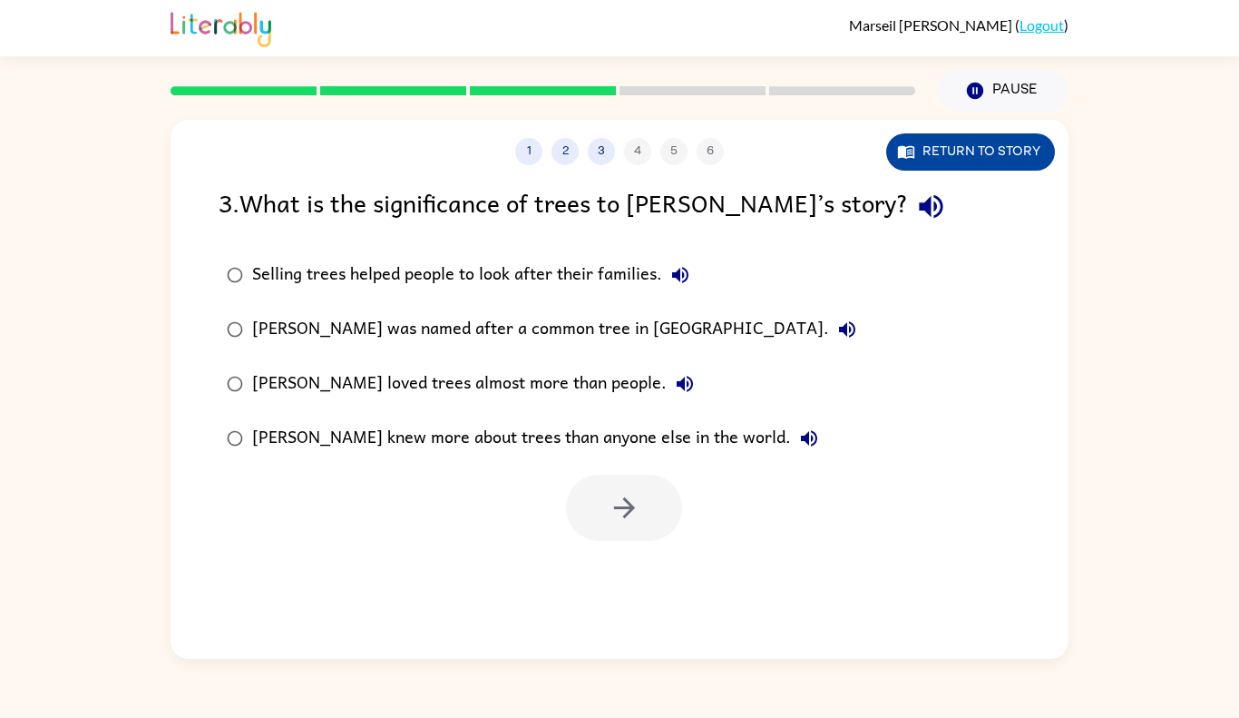
click at [973, 137] on button "Return to story" at bounding box center [970, 151] width 169 height 37
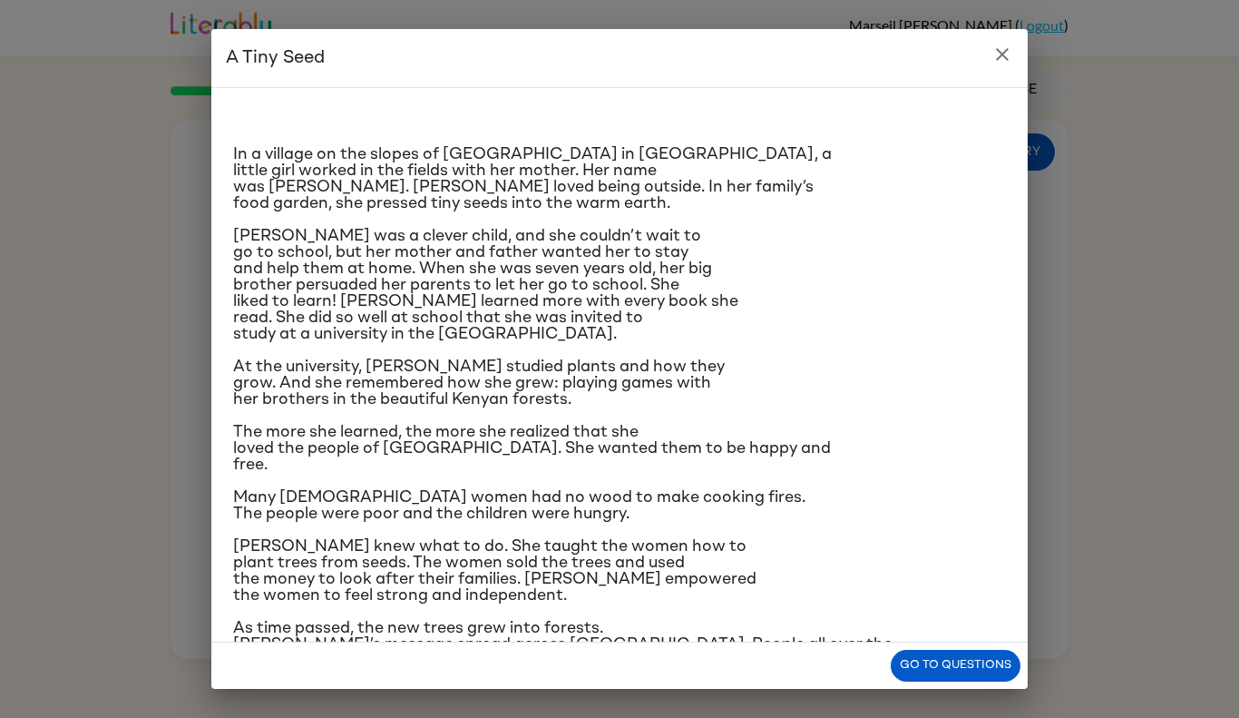
scroll to position [140, 0]
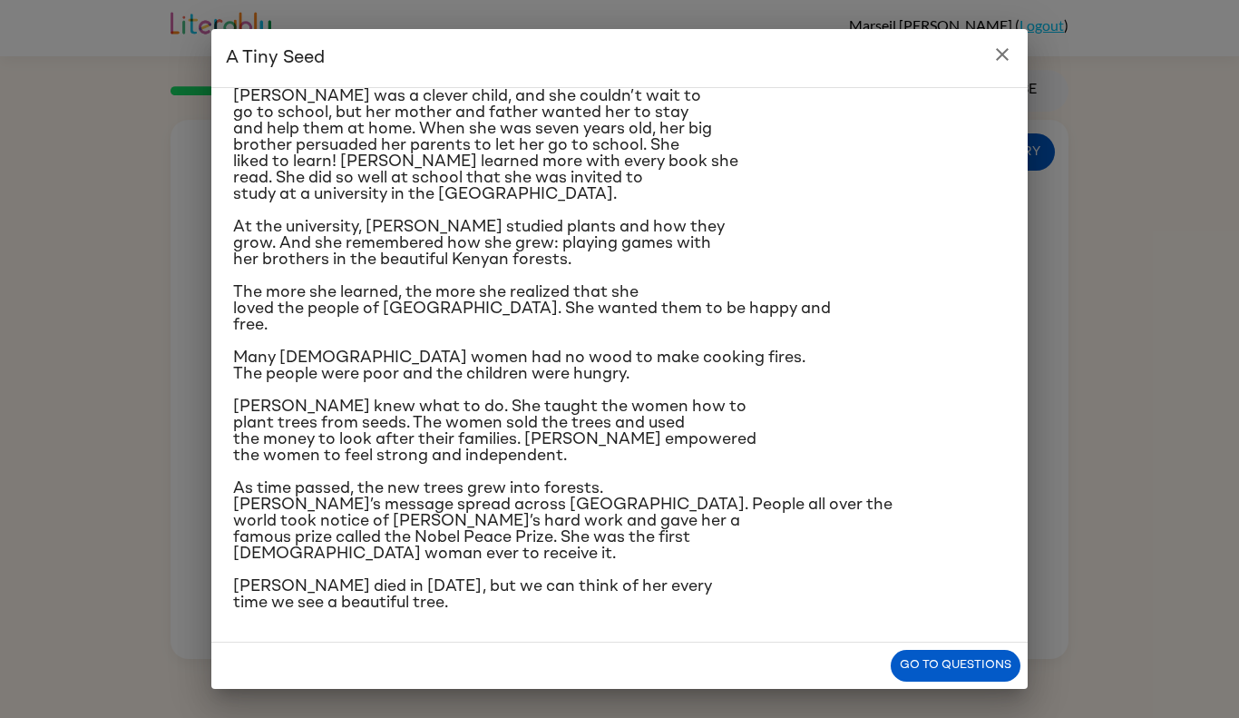
click at [1002, 53] on icon "close" at bounding box center [1003, 55] width 22 height 22
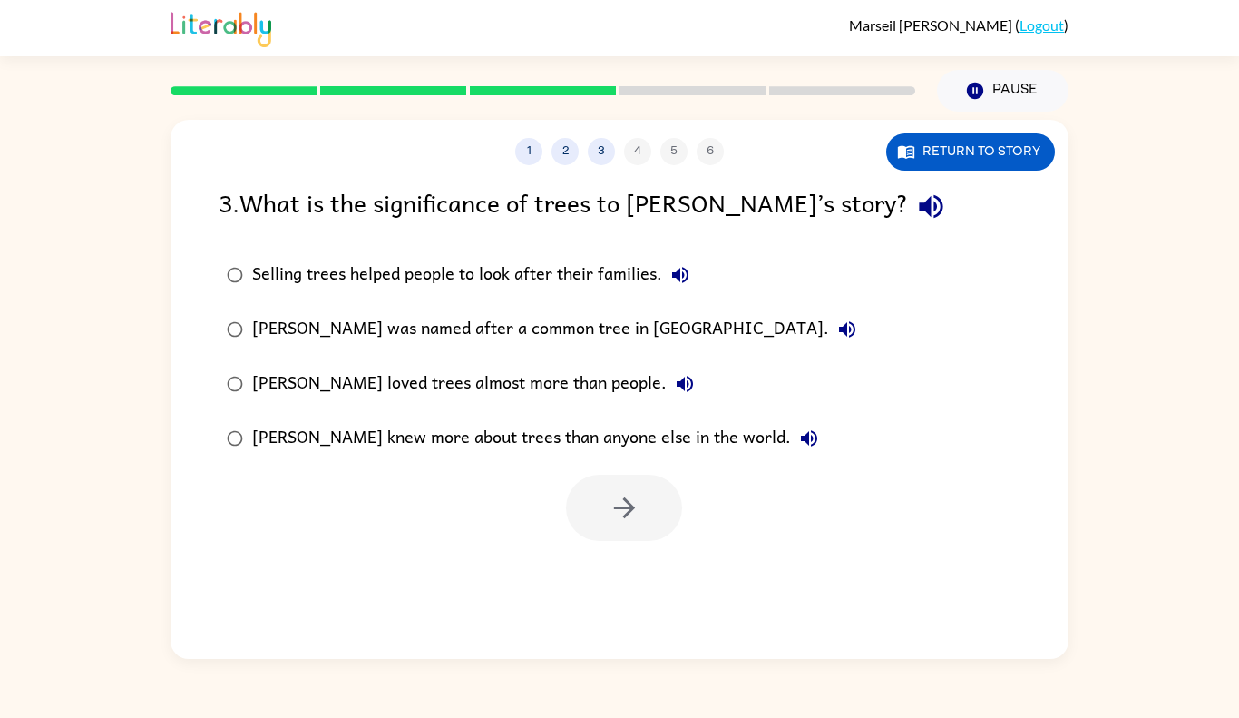
click at [492, 288] on div "Selling trees helped people to look after their families." at bounding box center [475, 275] width 446 height 36
click at [619, 536] on button "button" at bounding box center [624, 507] width 116 height 66
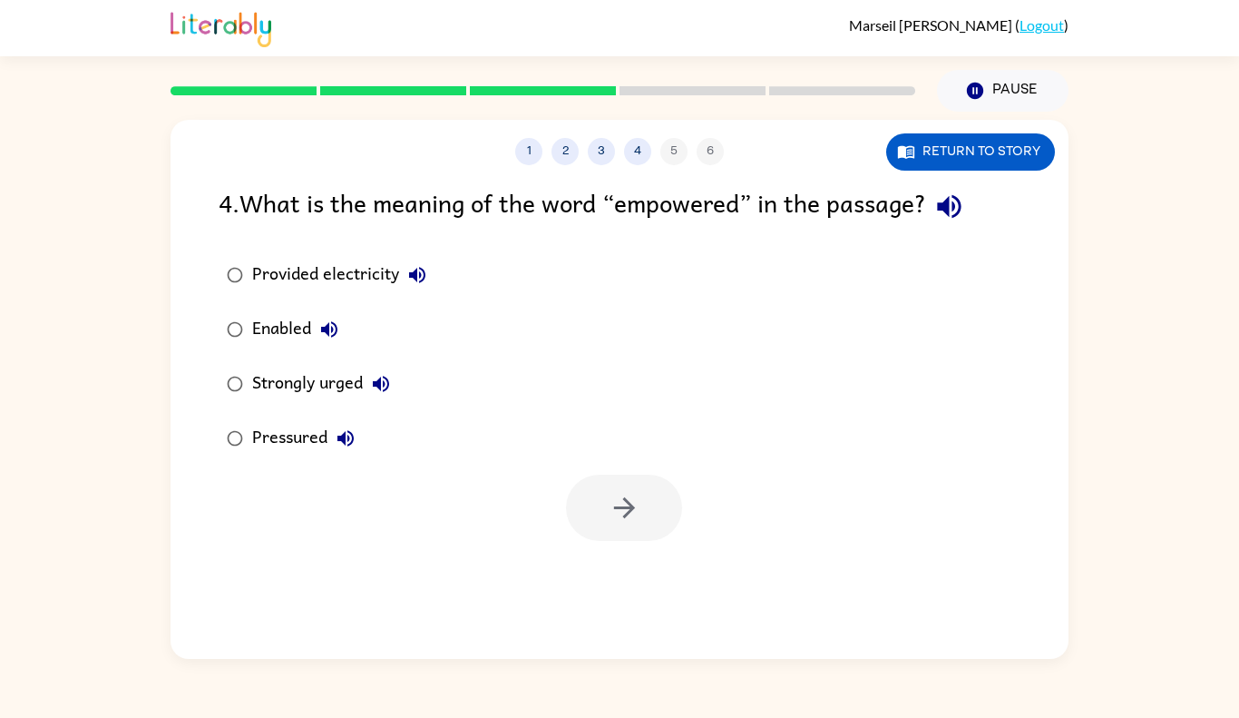
click at [291, 271] on div "Provided electricity" at bounding box center [343, 275] width 183 height 36
click at [294, 328] on div "Enabled" at bounding box center [299, 329] width 95 height 36
click at [596, 493] on button "button" at bounding box center [624, 507] width 116 height 66
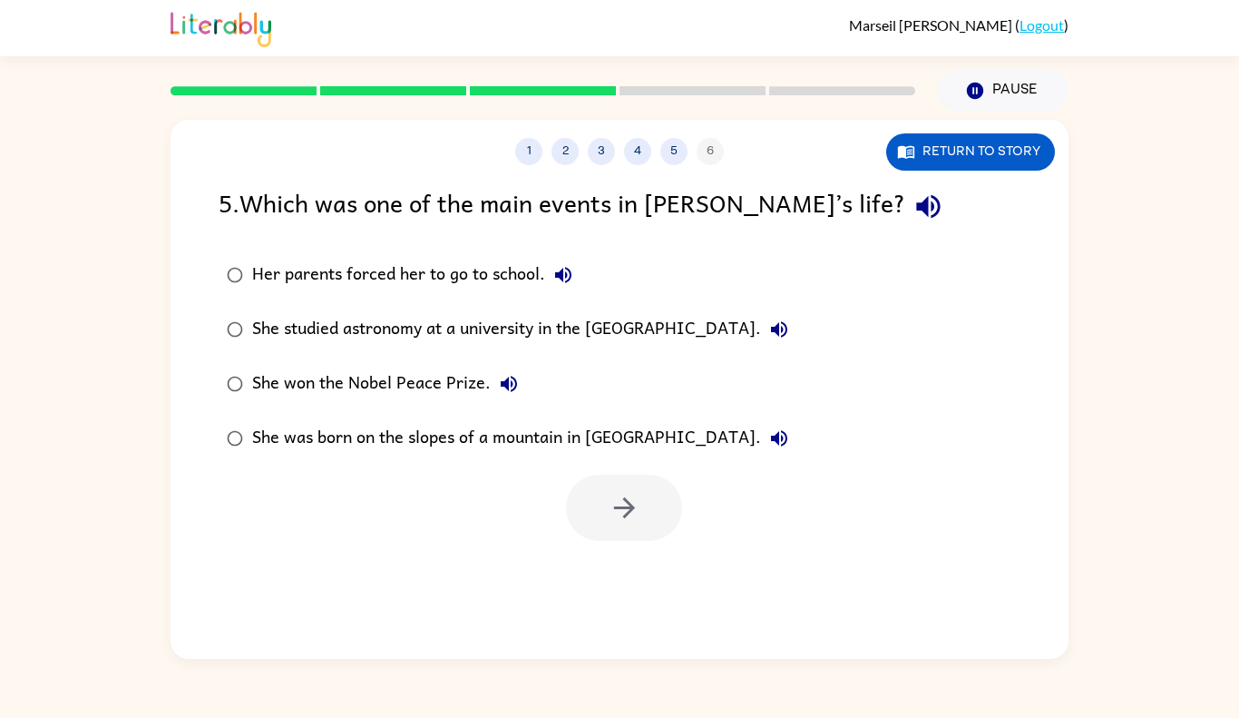
click at [423, 388] on div "She won the Nobel Peace Prize." at bounding box center [389, 384] width 275 height 36
click at [609, 504] on icon "button" at bounding box center [625, 508] width 32 height 32
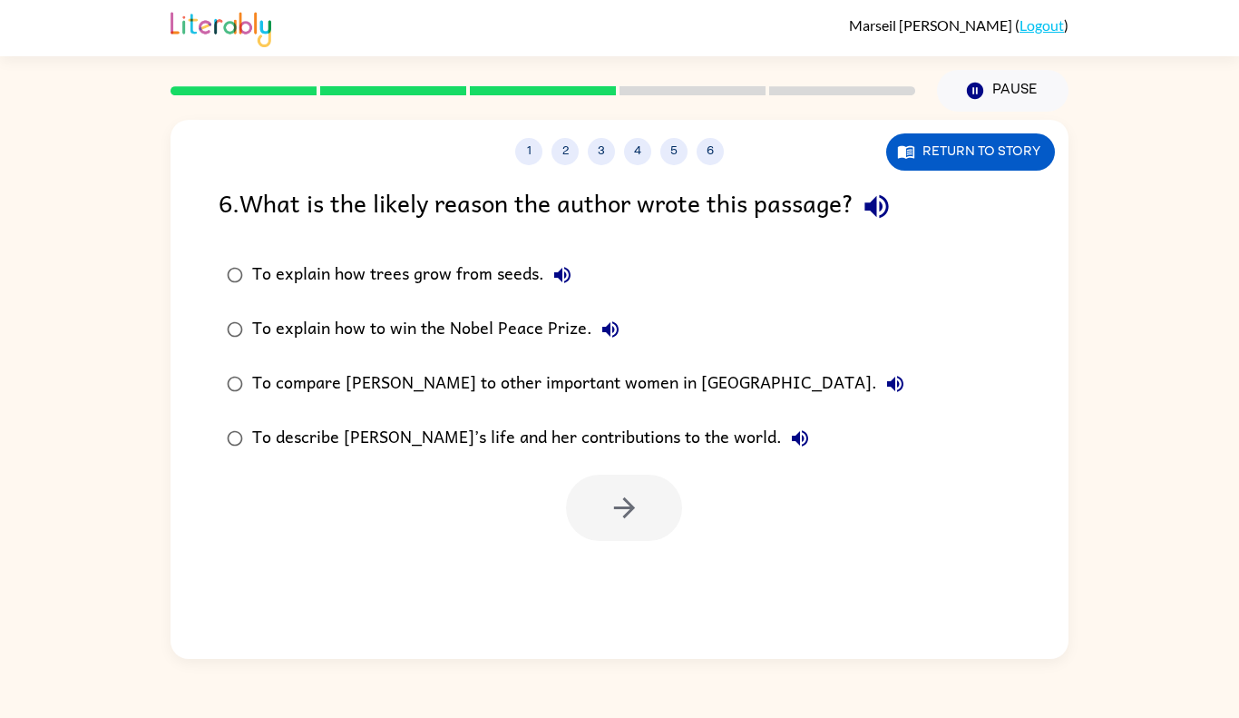
click at [580, 398] on div "To compare [PERSON_NAME] to other important women in [GEOGRAPHIC_DATA]." at bounding box center [582, 384] width 661 height 36
click at [606, 512] on button "button" at bounding box center [624, 507] width 116 height 66
click at [562, 454] on div "To describe [PERSON_NAME]’s life and her contributions to the world." at bounding box center [535, 438] width 566 height 36
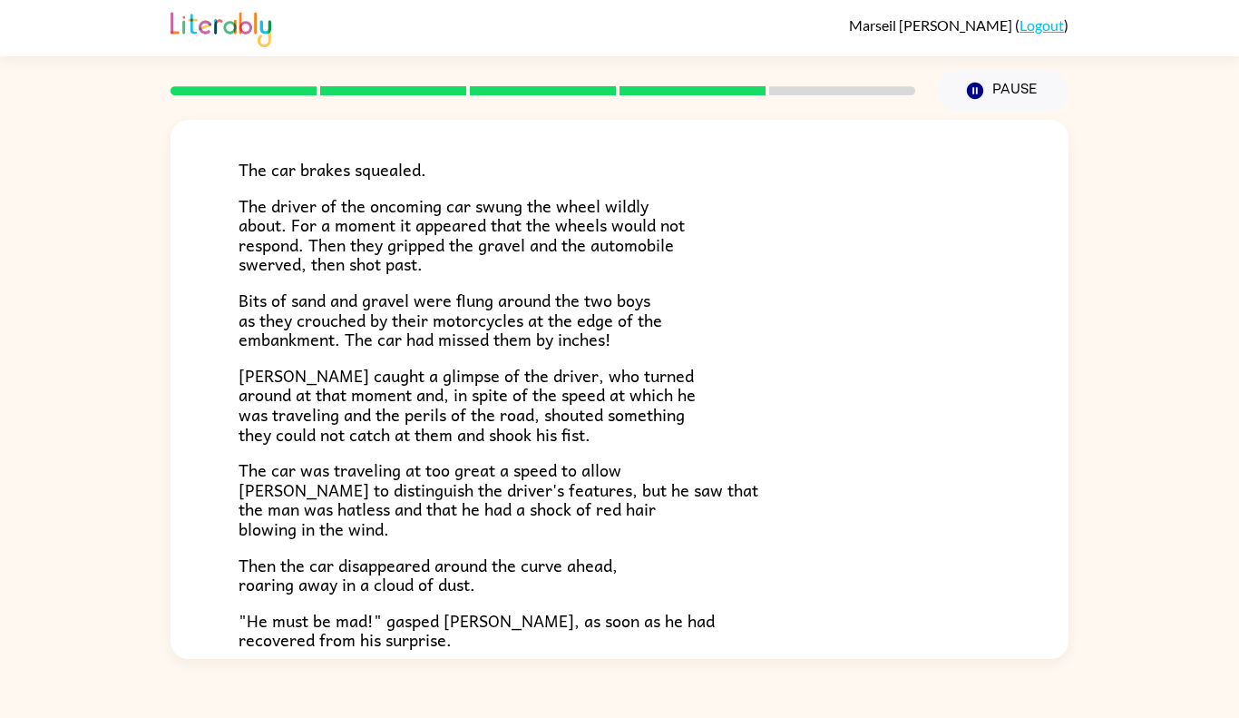
scroll to position [111, 0]
click at [596, 453] on div "The car brakes squealed. The driver of the oncoming car swung the wheel wildly …" at bounding box center [620, 483] width 762 height 739
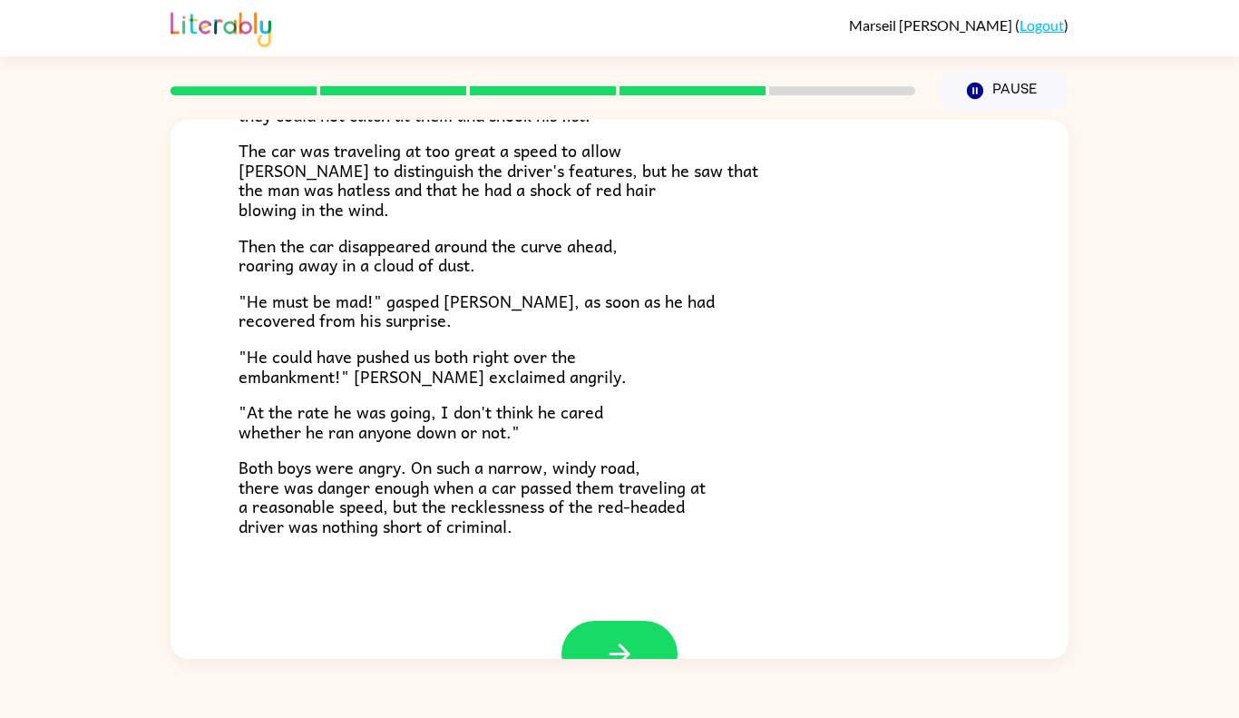
scroll to position [426, 0]
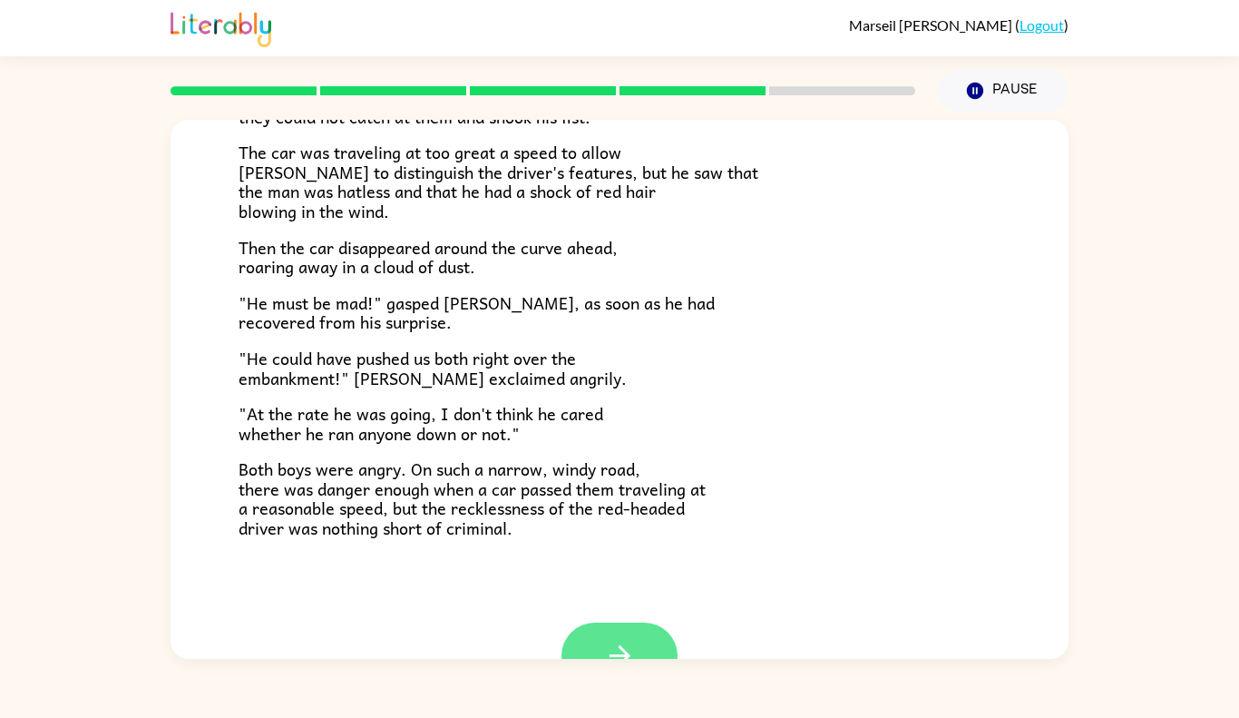
click at [601, 647] on button "button" at bounding box center [620, 655] width 116 height 66
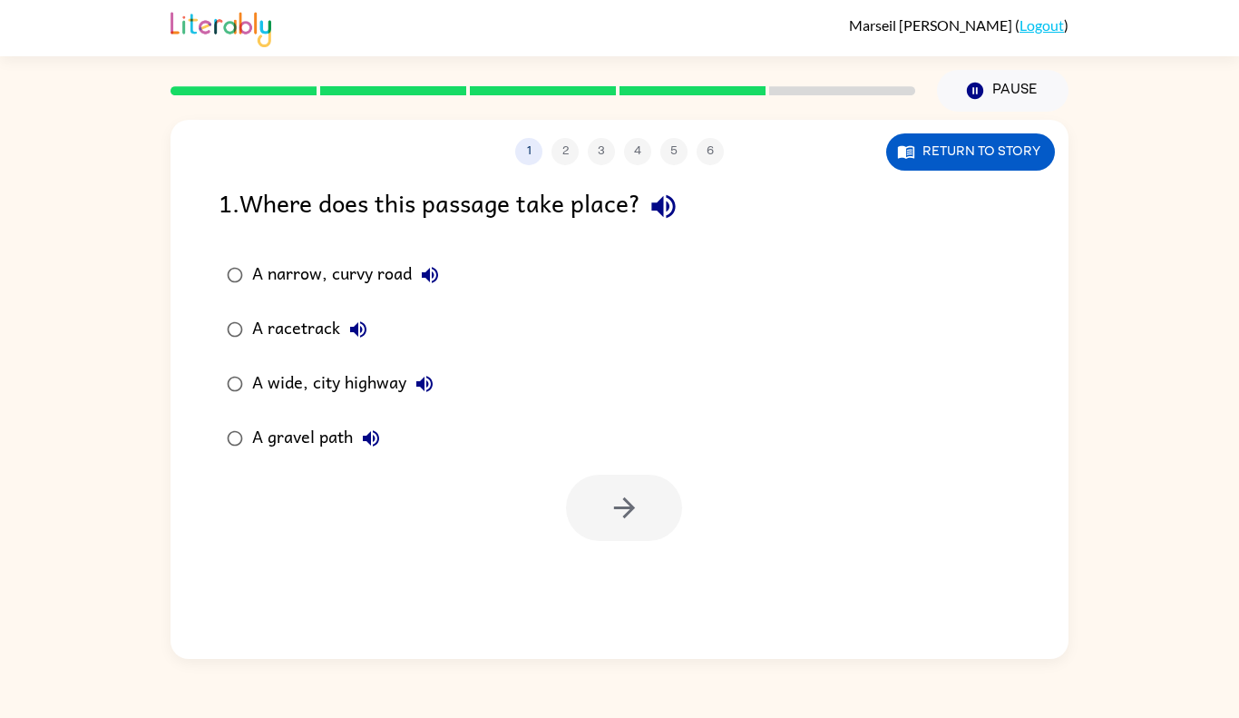
scroll to position [0, 0]
click at [328, 269] on div "A narrow, curvy road" at bounding box center [350, 275] width 196 height 36
click at [576, 500] on button "button" at bounding box center [624, 507] width 116 height 66
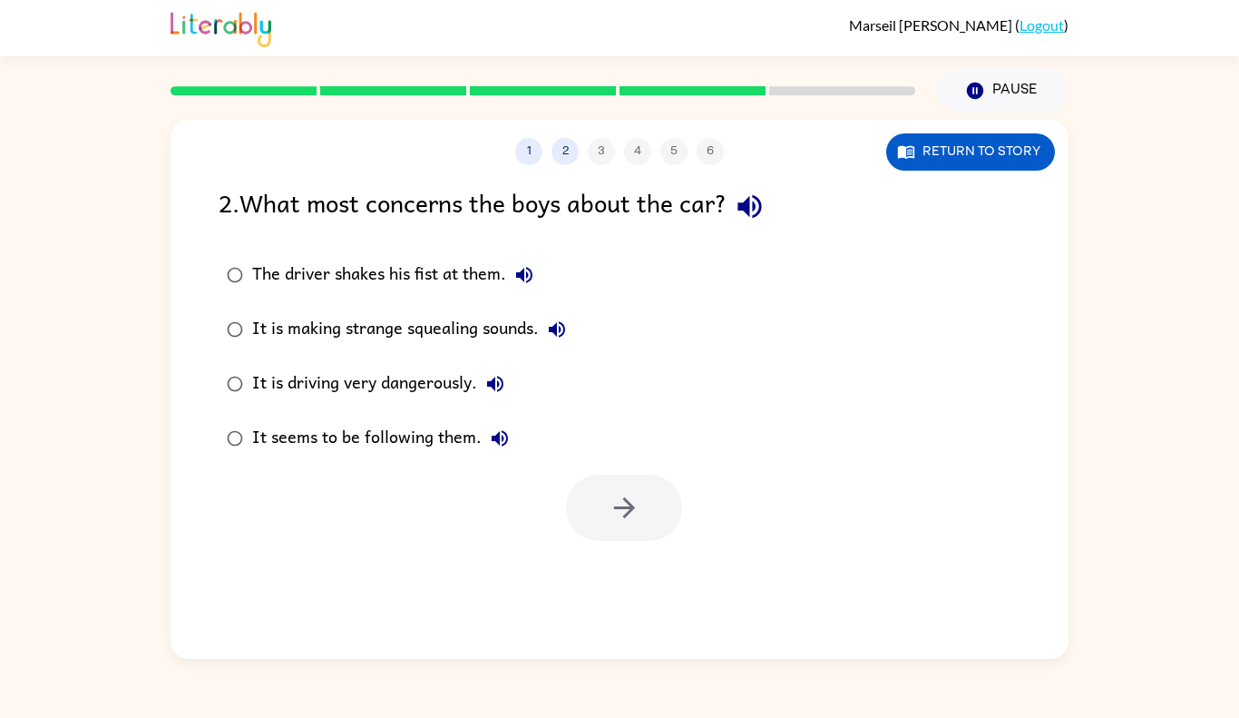
click at [351, 311] on div "It is making strange squealing sounds." at bounding box center [413, 329] width 323 height 36
click at [613, 522] on icon "button" at bounding box center [625, 508] width 32 height 32
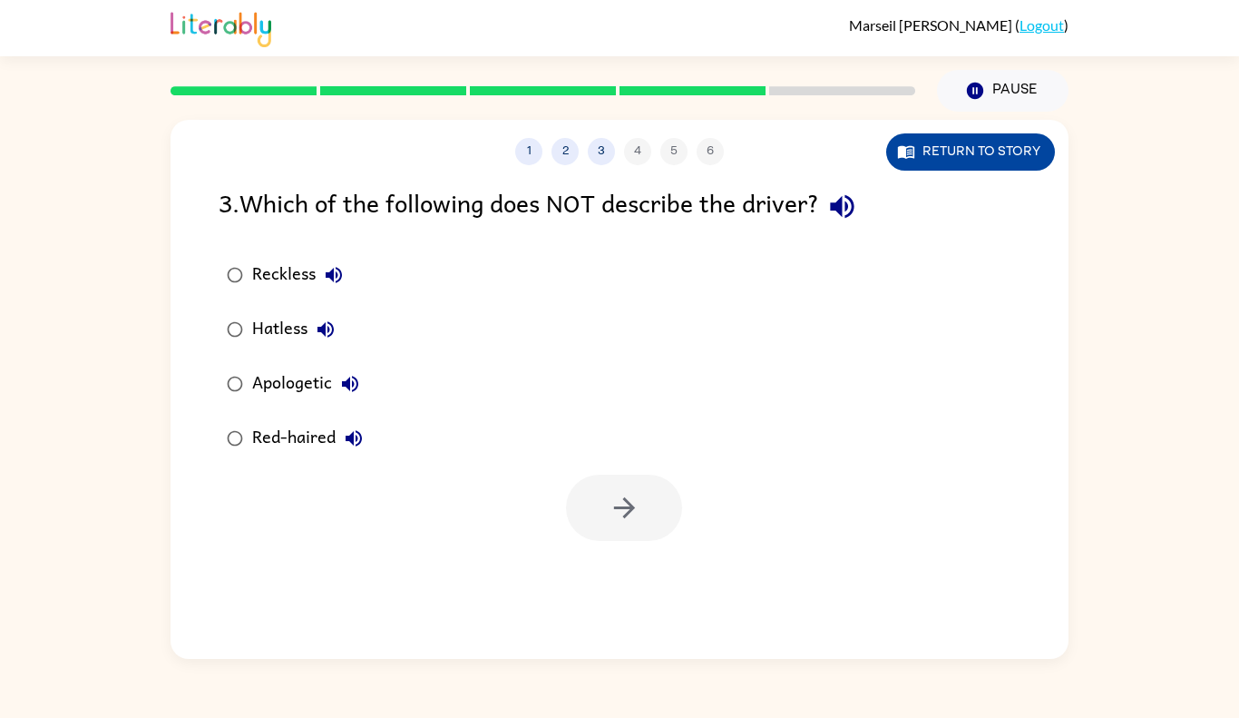
click at [899, 167] on button "Return to story" at bounding box center [970, 151] width 169 height 37
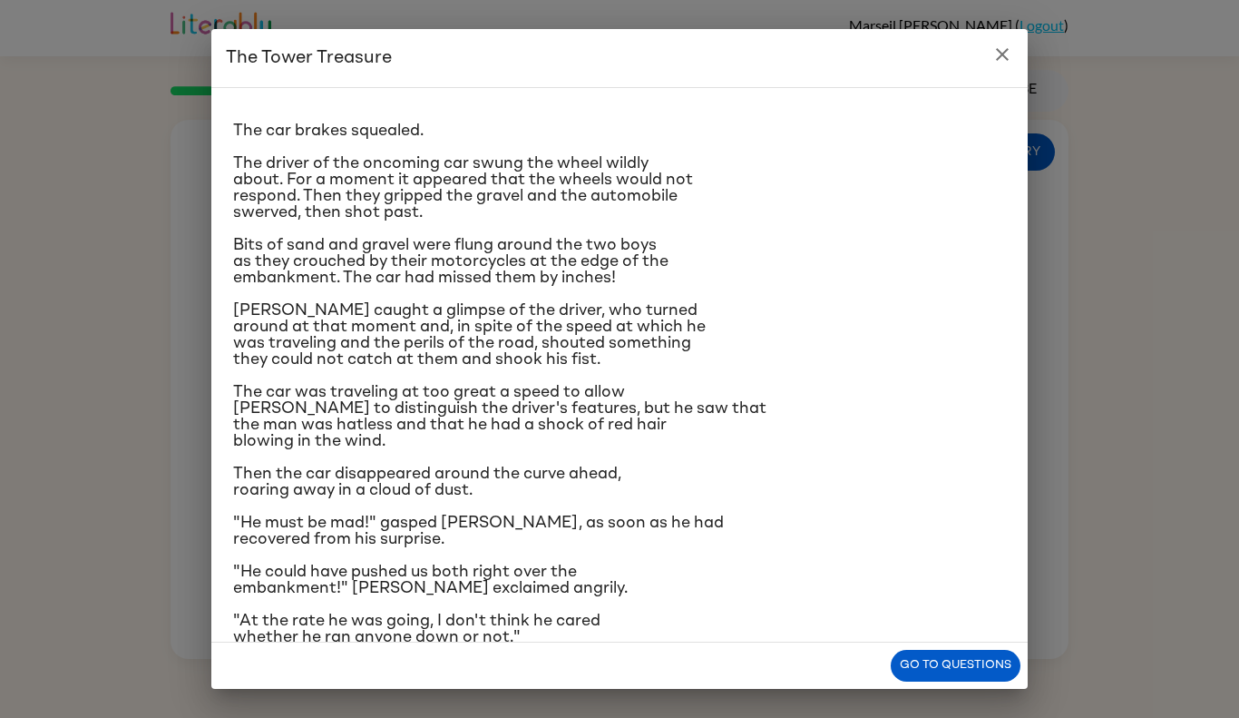
scroll to position [23, 0]
click at [1008, 64] on icon "close" at bounding box center [1003, 55] width 22 height 22
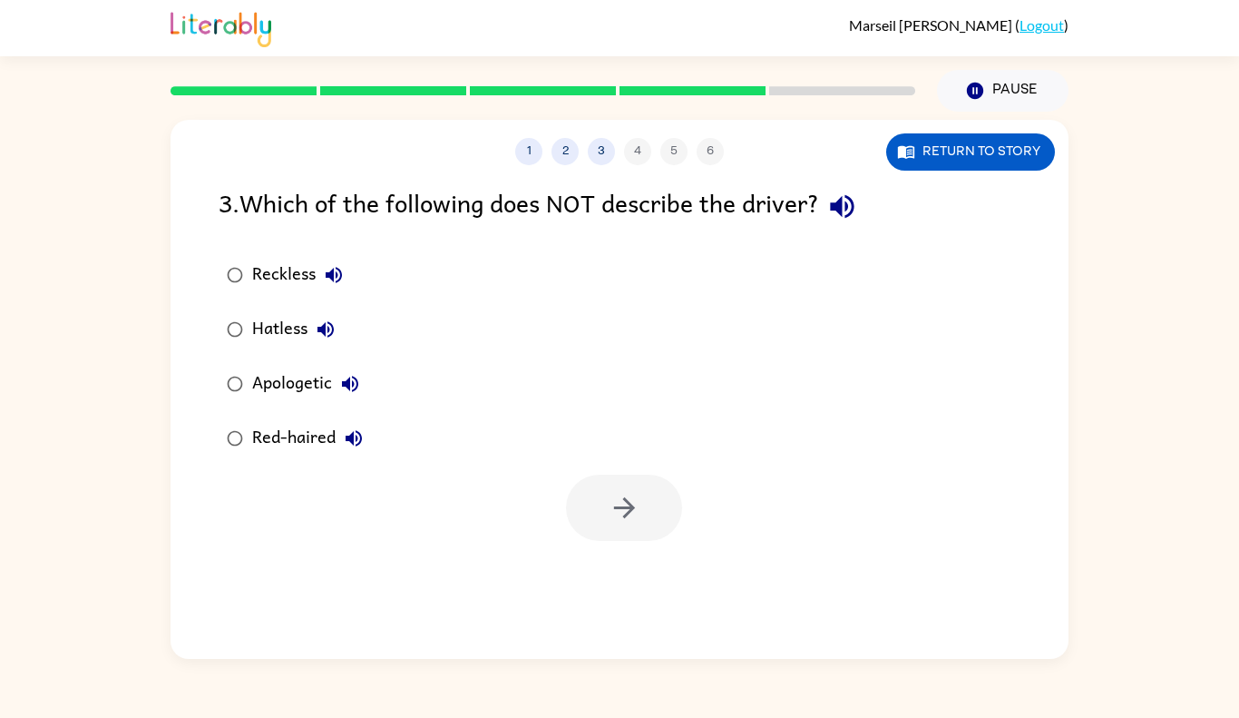
click at [287, 371] on div "Apologetic" at bounding box center [310, 384] width 116 height 36
click at [665, 520] on button "button" at bounding box center [624, 507] width 116 height 66
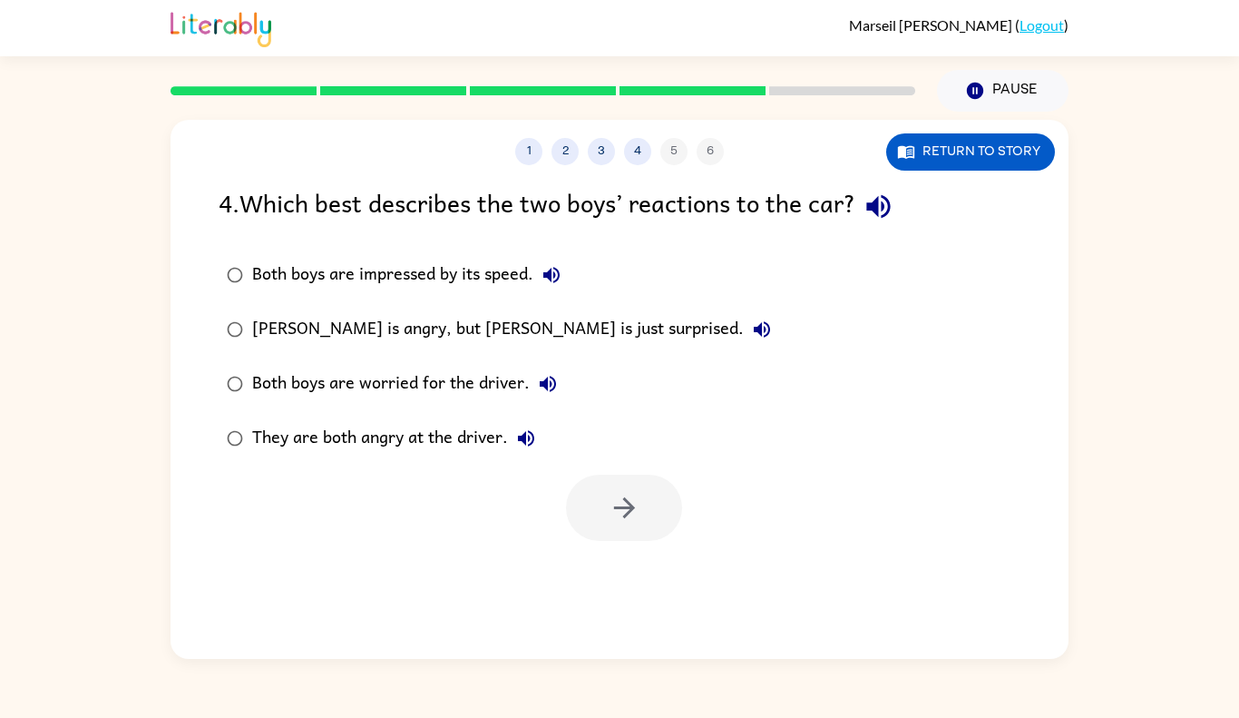
click at [454, 425] on div "They are both angry at the driver." at bounding box center [398, 438] width 292 height 36
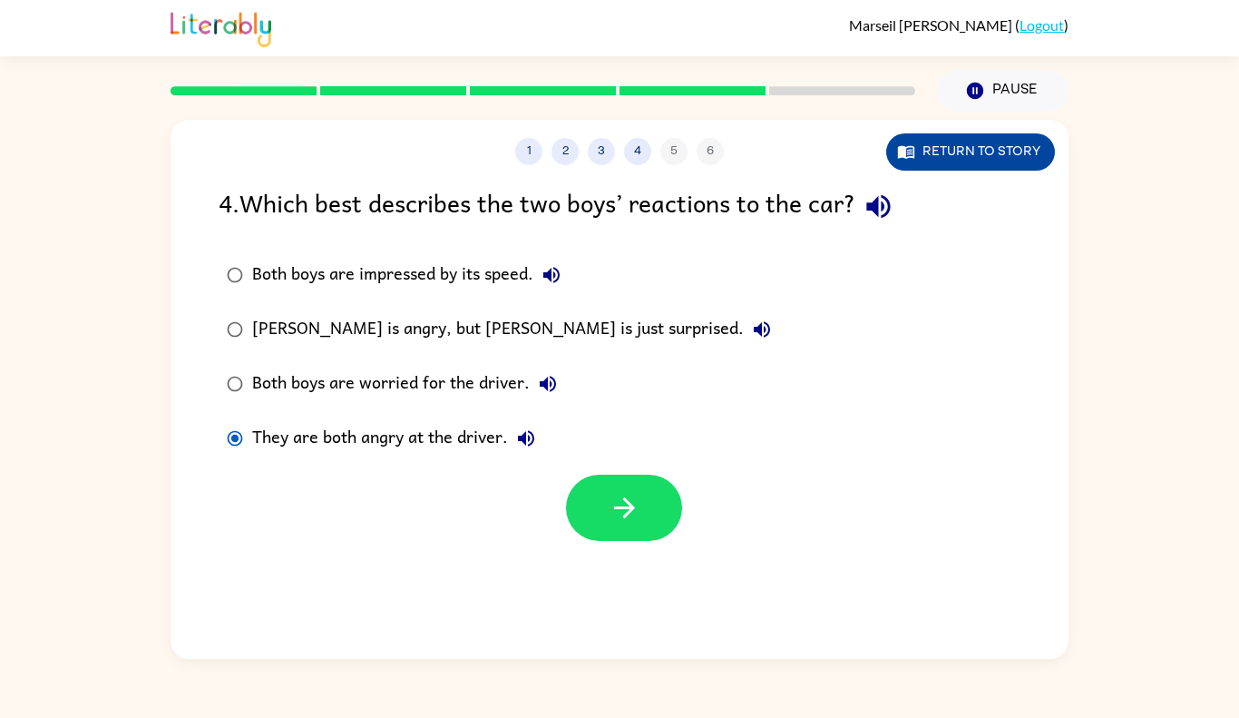
click at [941, 149] on button "Return to story" at bounding box center [970, 151] width 169 height 37
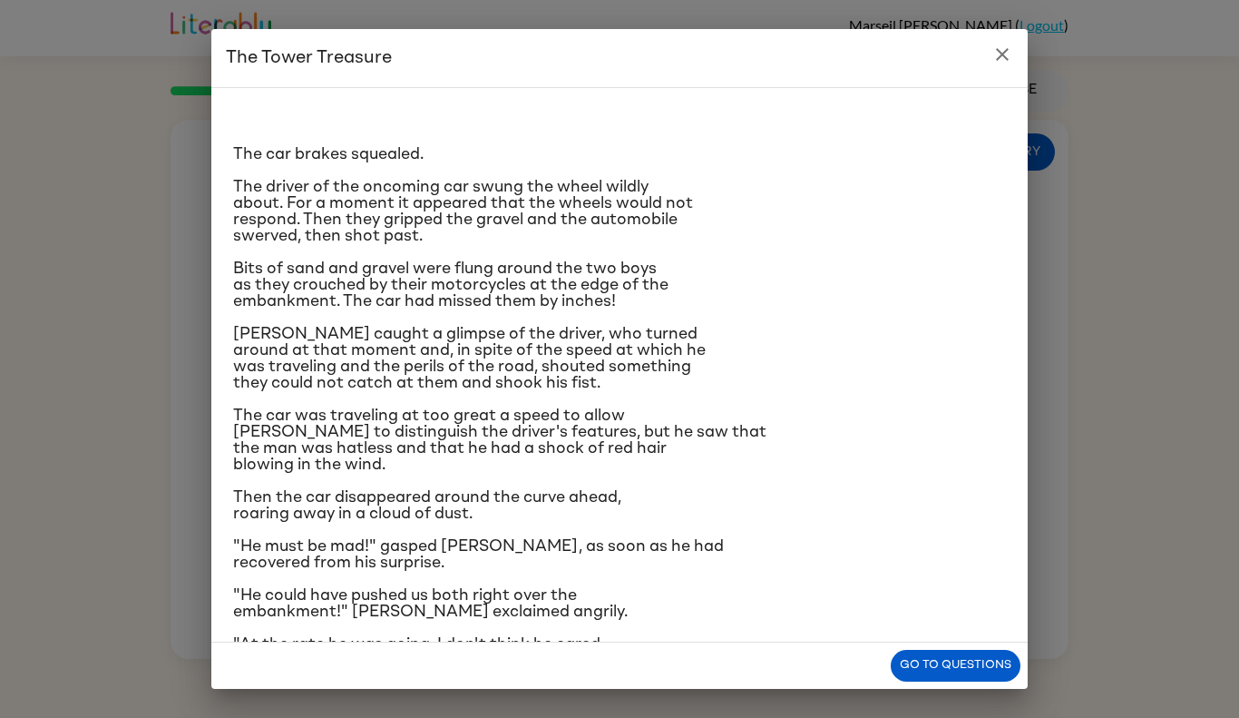
scroll to position [140, 0]
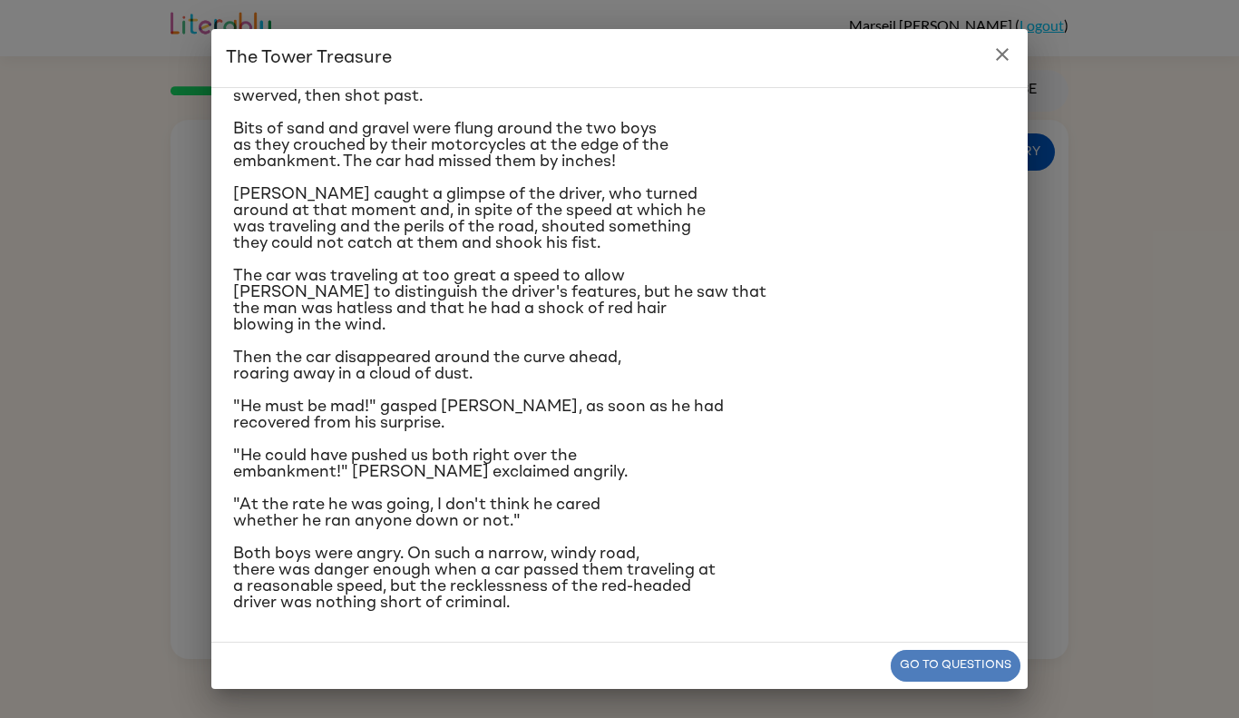
click at [984, 650] on button "Go to questions" at bounding box center [956, 666] width 130 height 32
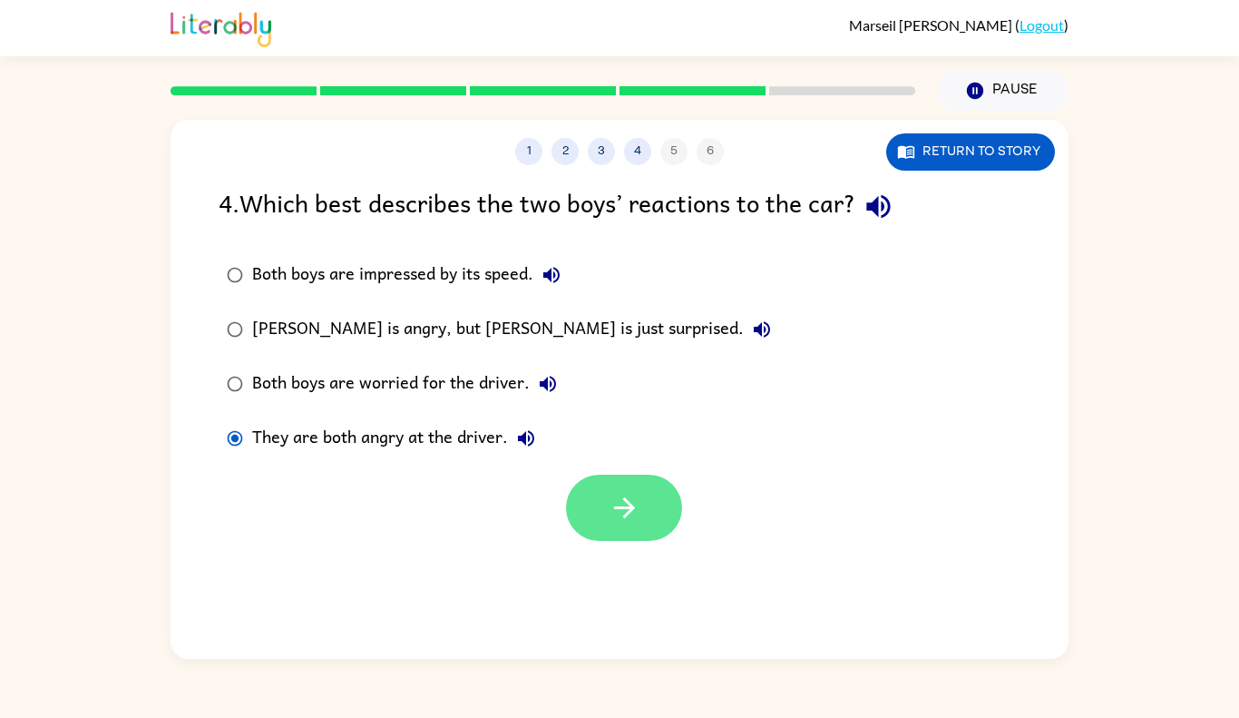
click at [657, 521] on button "button" at bounding box center [624, 507] width 116 height 66
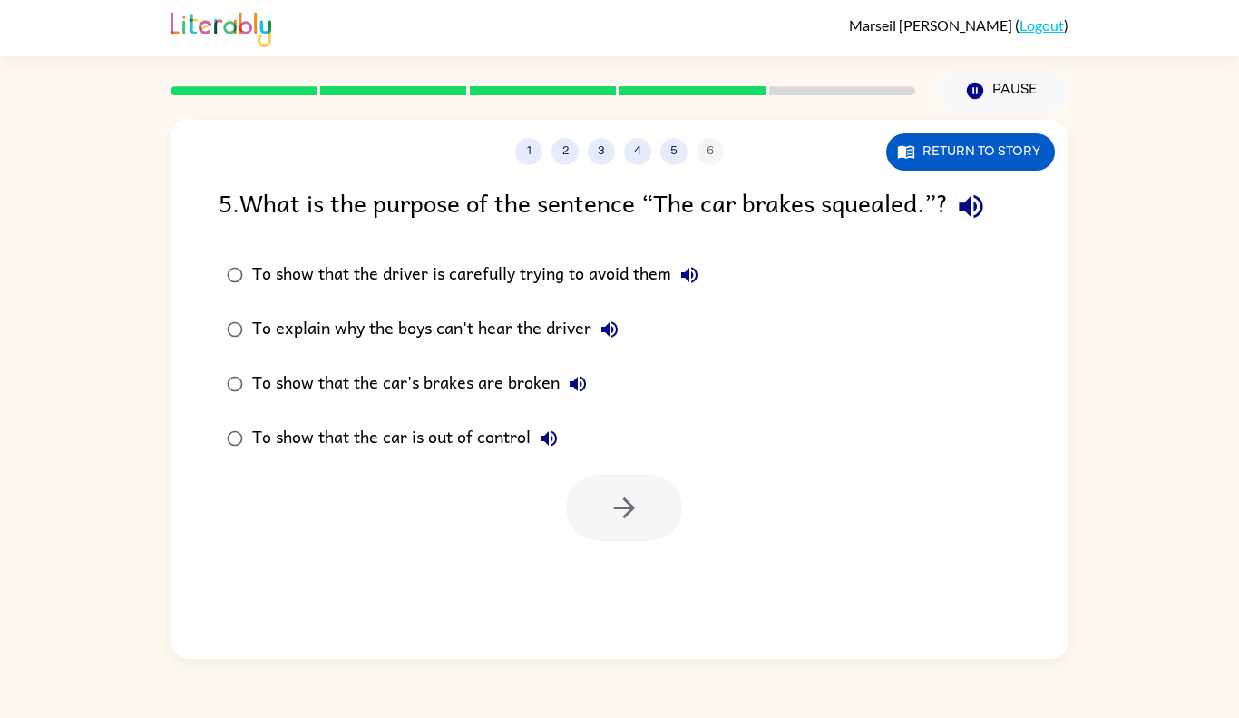
click at [513, 149] on div "1 2 3 4 5 6" at bounding box center [620, 151] width 898 height 27
click at [531, 146] on button "1" at bounding box center [528, 151] width 27 height 27
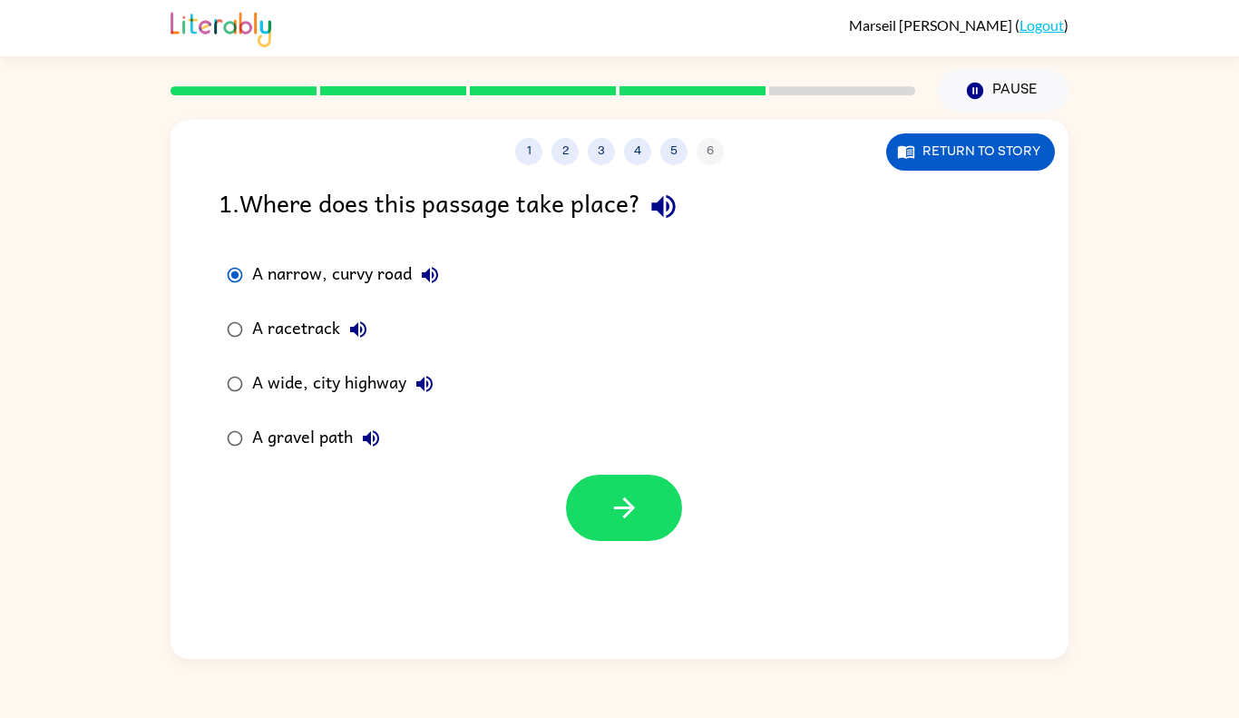
click at [308, 430] on div "A gravel path" at bounding box center [320, 438] width 137 height 36
click at [612, 494] on icon "button" at bounding box center [625, 508] width 32 height 32
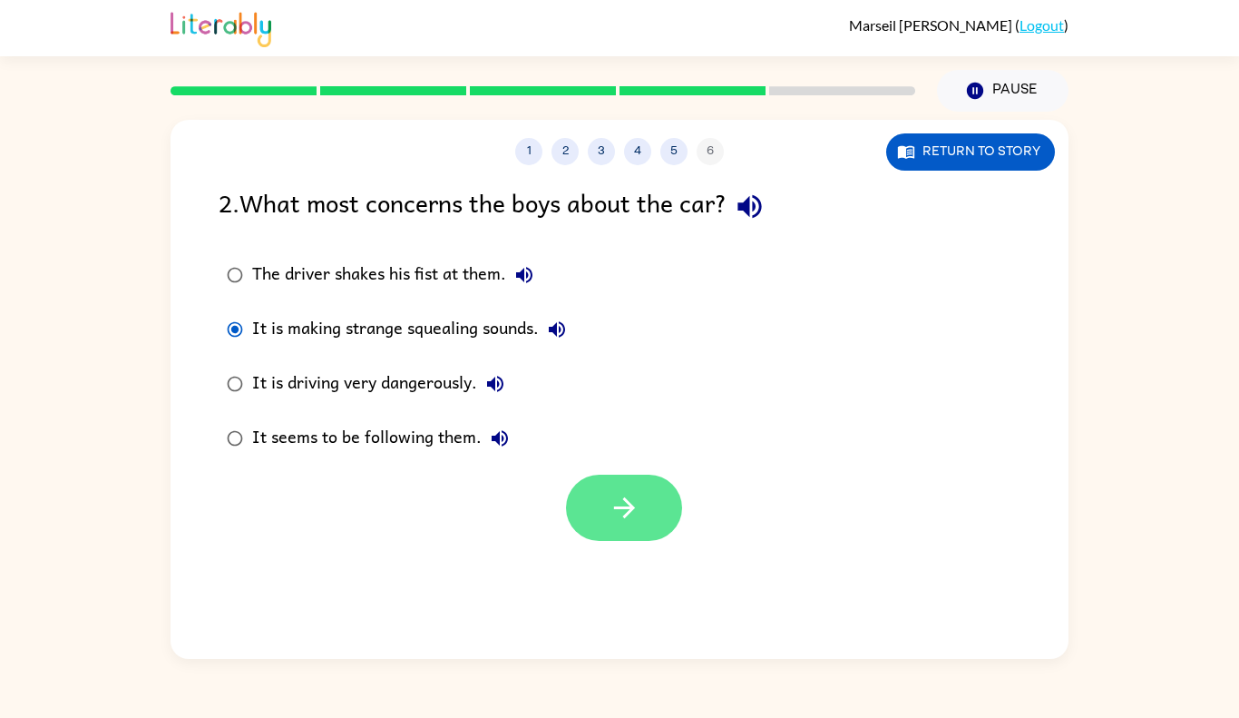
click at [612, 494] on icon "button" at bounding box center [625, 508] width 32 height 32
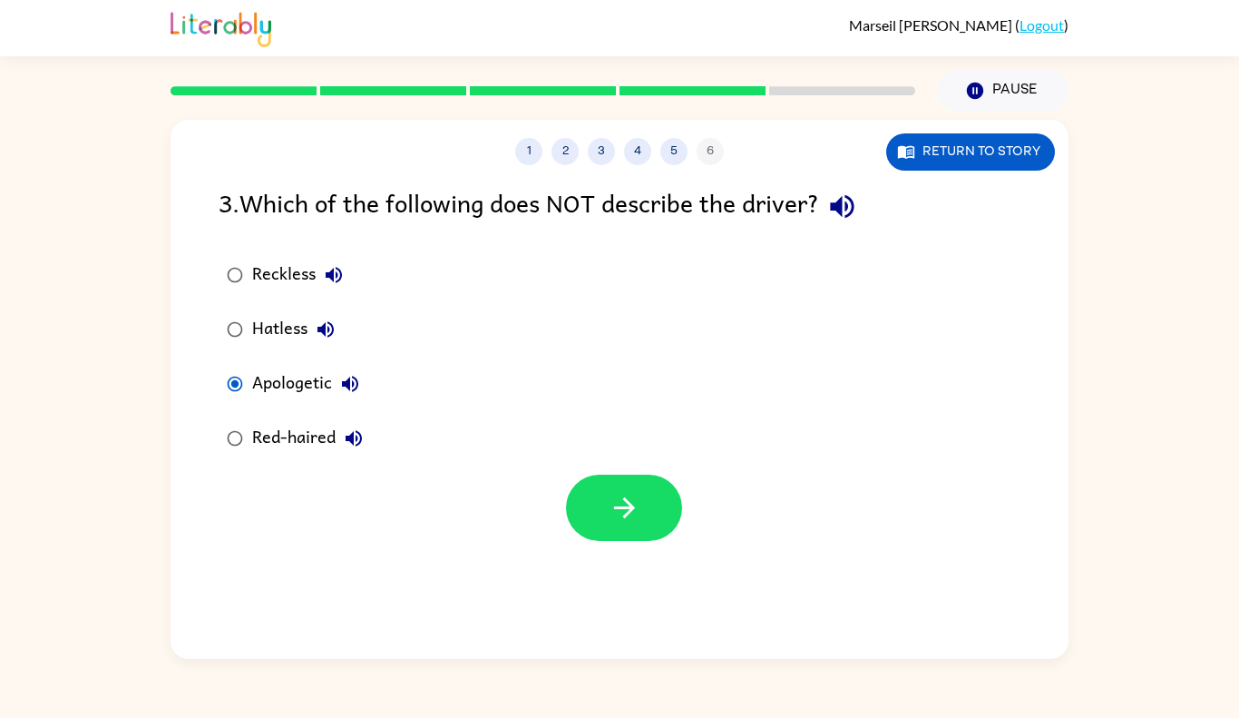
click at [612, 494] on icon "button" at bounding box center [625, 508] width 32 height 32
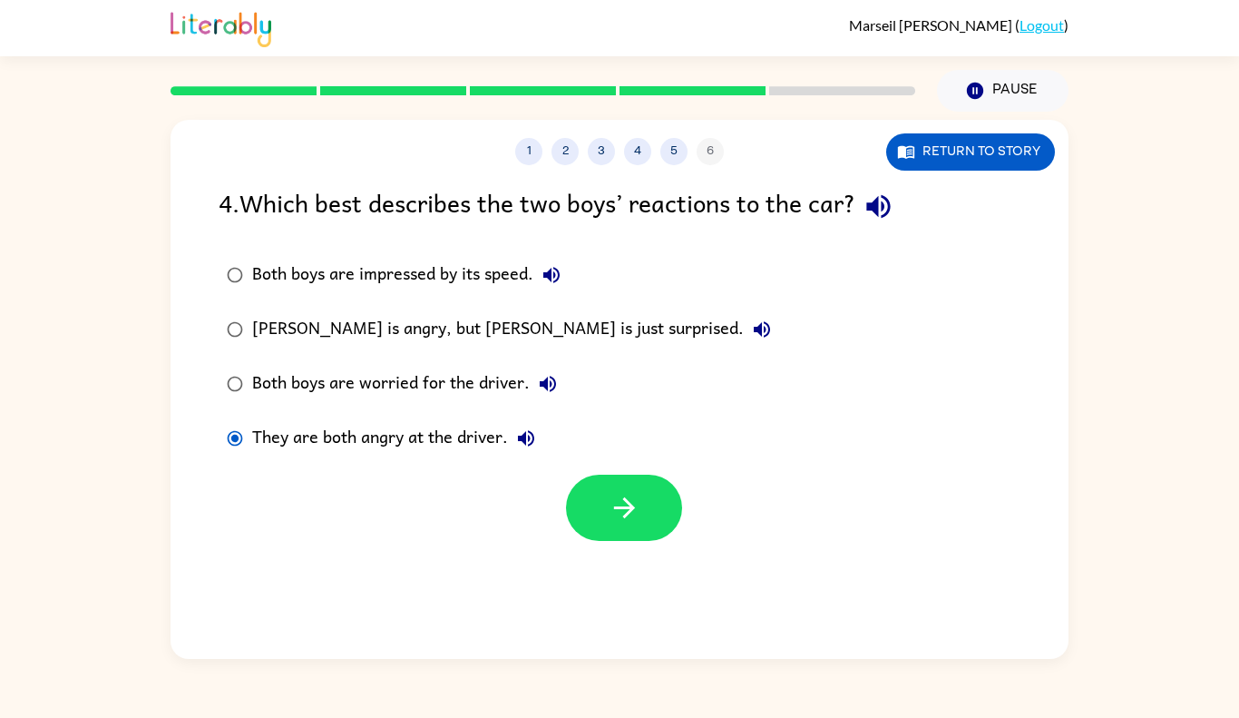
click at [612, 494] on icon "button" at bounding box center [625, 508] width 32 height 32
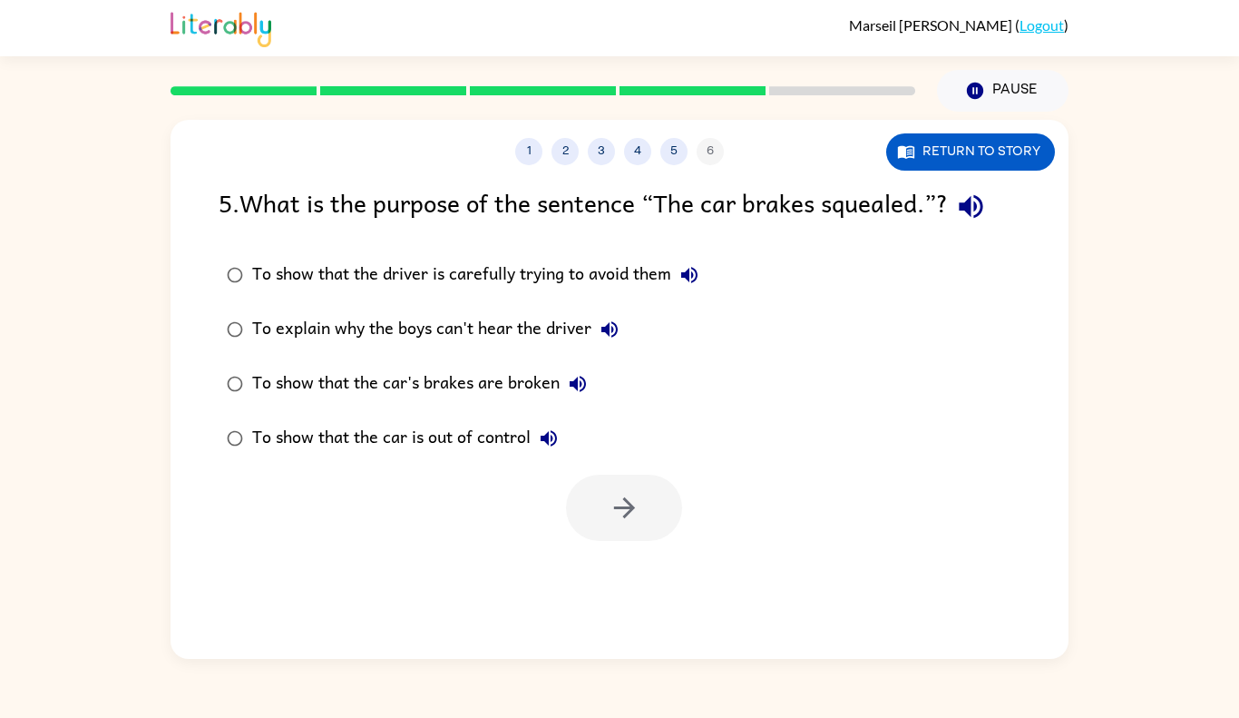
click at [590, 500] on div at bounding box center [624, 507] width 116 height 66
click at [448, 360] on label "To show that the car's brakes are broken" at bounding box center [463, 384] width 508 height 54
click at [428, 435] on div "To show that the car is out of control" at bounding box center [409, 438] width 315 height 36
click at [643, 492] on button "button" at bounding box center [624, 507] width 116 height 66
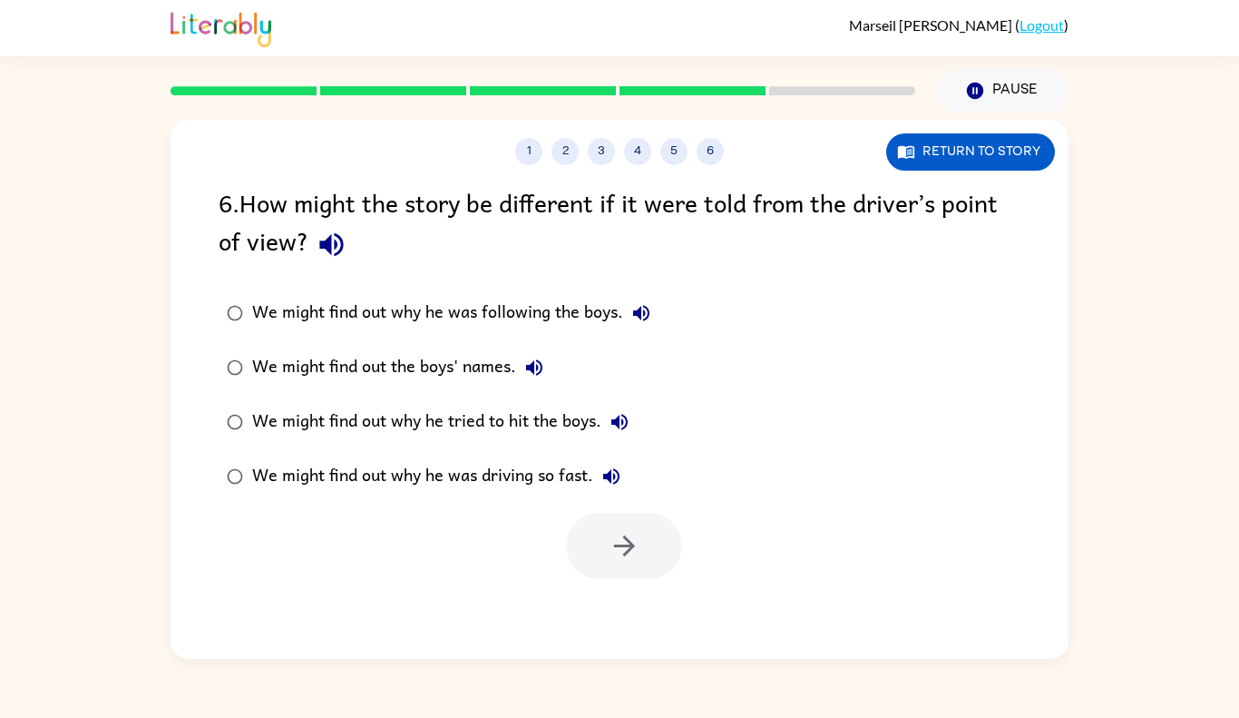
click at [543, 486] on div "We might find out why he was driving so fast." at bounding box center [440, 476] width 377 height 36
click at [650, 562] on button "button" at bounding box center [624, 546] width 116 height 66
